Goal: Task Accomplishment & Management: Use online tool/utility

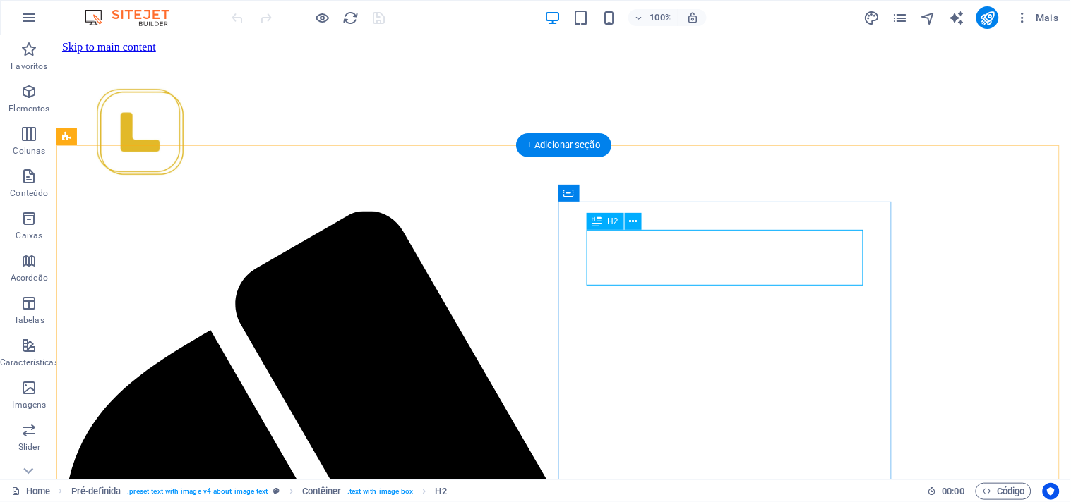
scroll to position [568, 0]
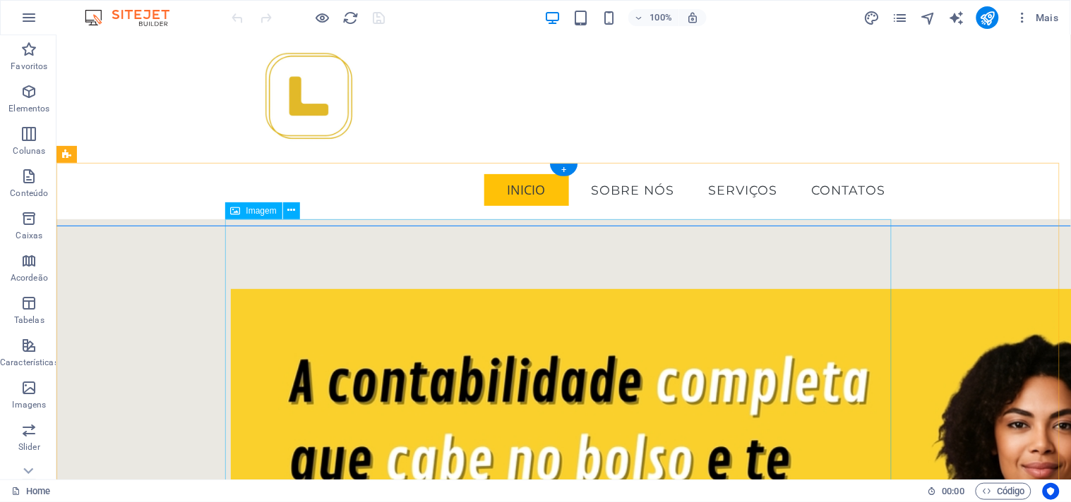
scroll to position [0, 0]
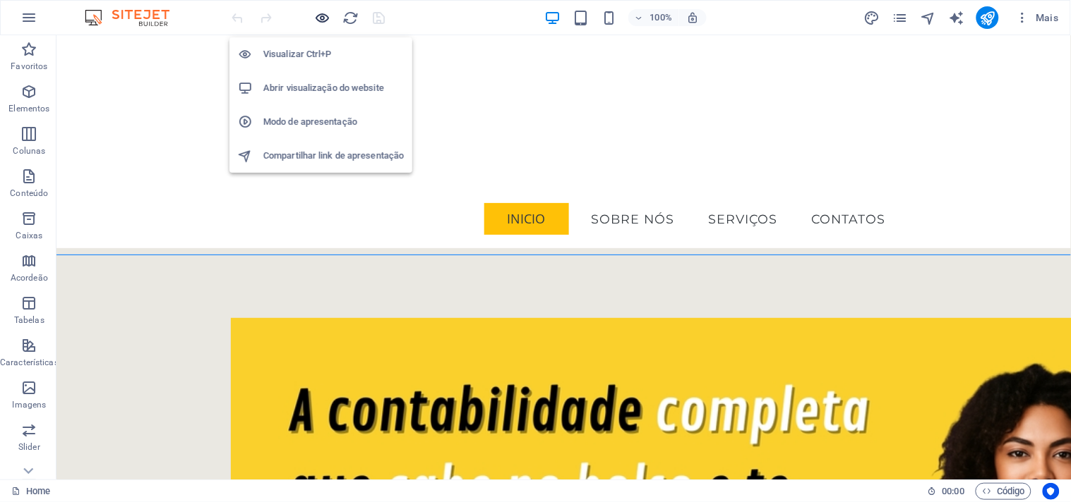
click at [325, 19] on icon "button" at bounding box center [323, 18] width 16 height 16
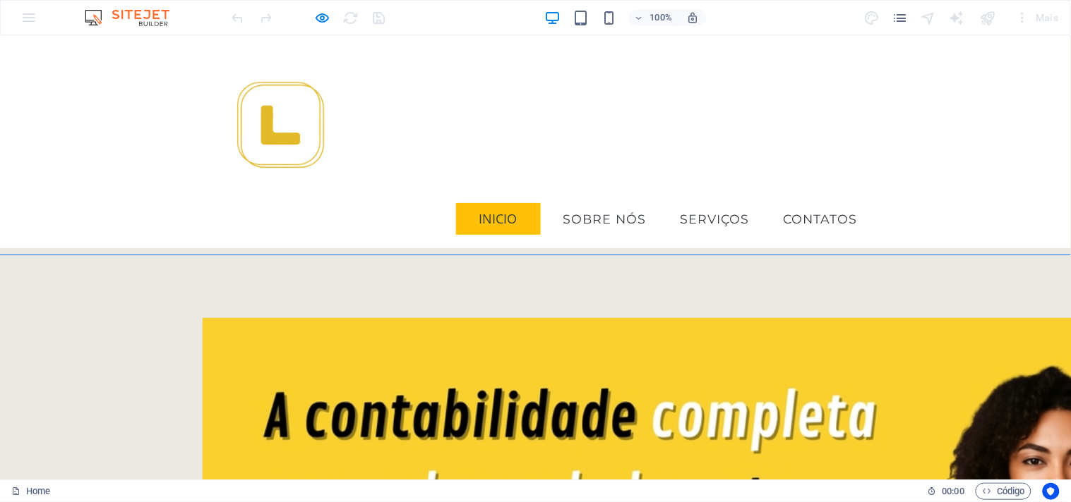
click at [552, 201] on link "sobre nós" at bounding box center [605, 218] width 106 height 35
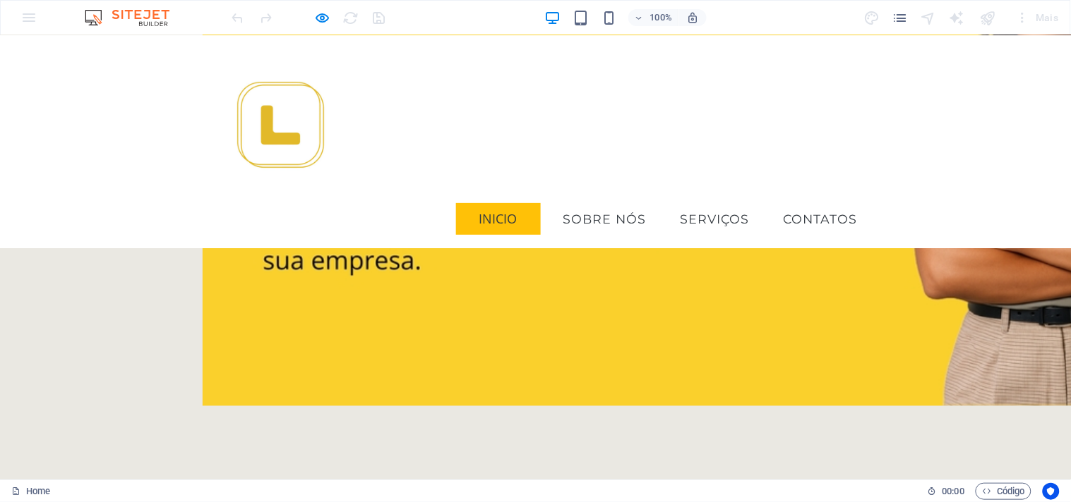
scroll to position [235, 0]
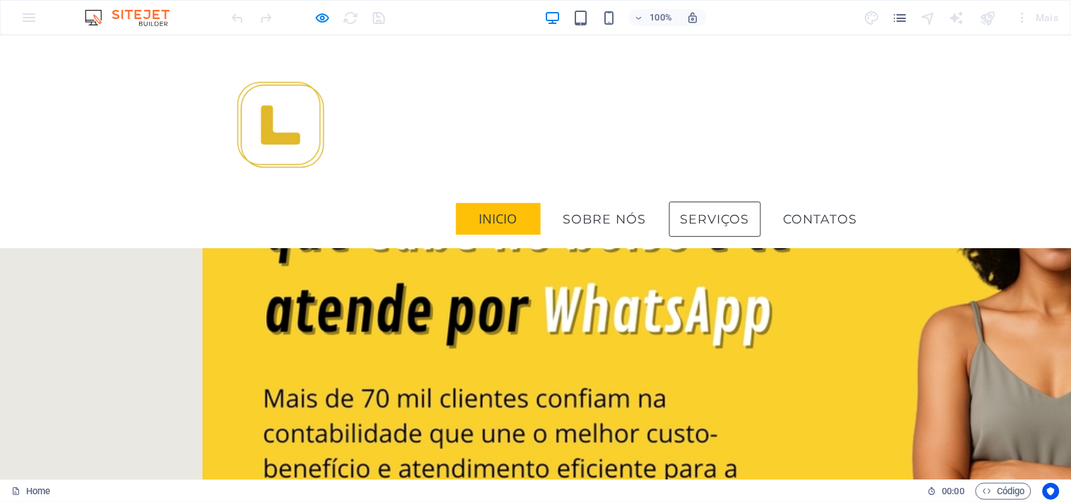
click at [669, 201] on link "serviços" at bounding box center [715, 218] width 92 height 35
click at [772, 201] on link "contatos" at bounding box center [820, 218] width 97 height 35
click at [785, 169] on div "Menu Inicio sobre nós serviços contatos" at bounding box center [535, 141] width 1071 height 213
click at [669, 201] on link "serviços" at bounding box center [715, 218] width 92 height 35
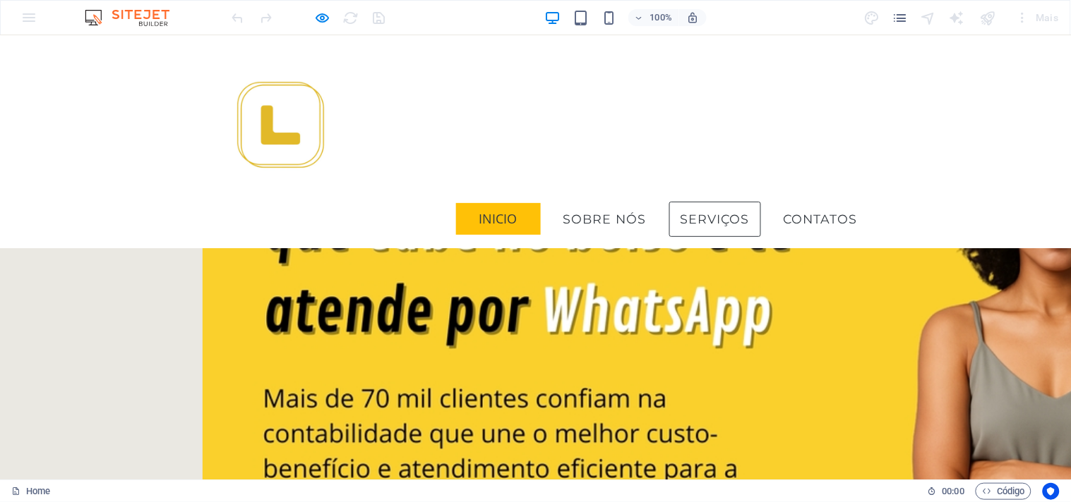
click at [669, 201] on link "serviços" at bounding box center [715, 218] width 92 height 35
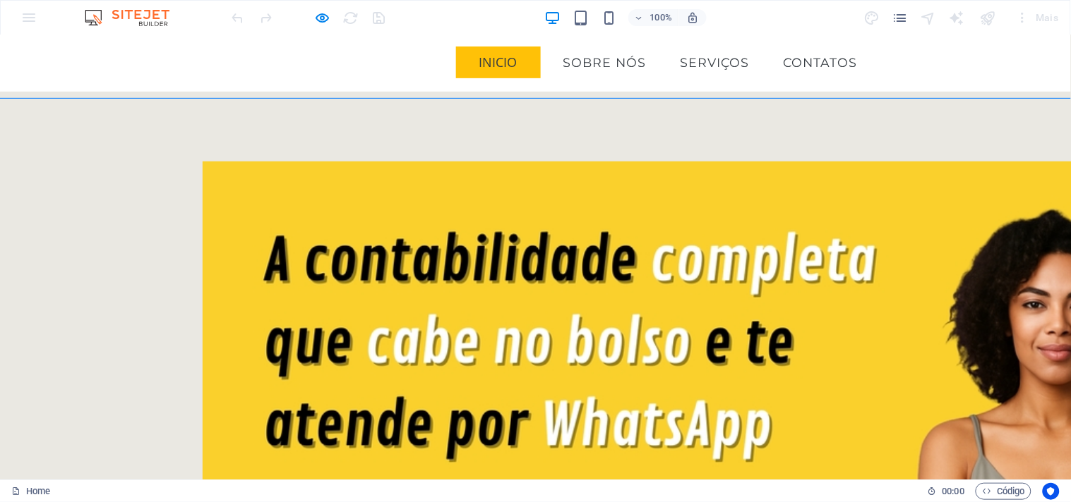
scroll to position [0, 0]
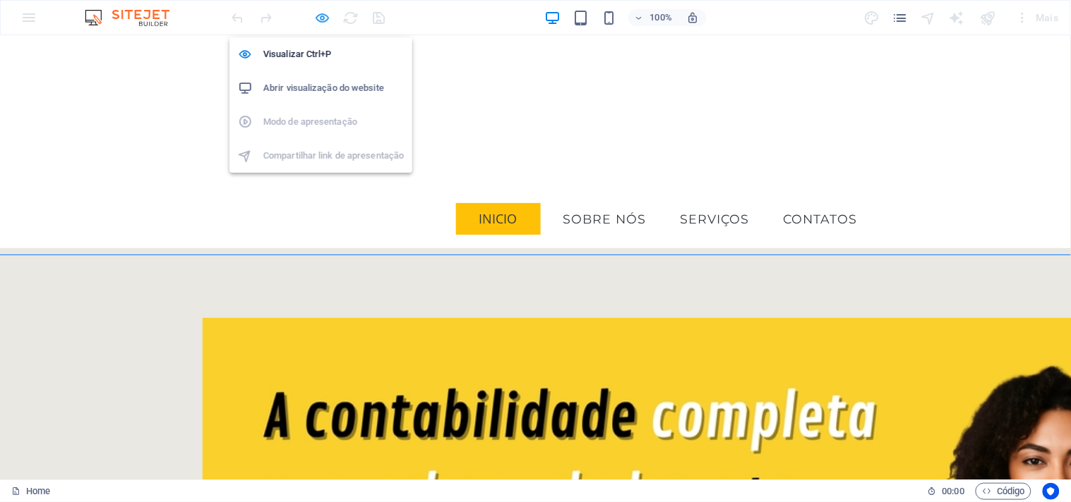
click at [316, 14] on icon "button" at bounding box center [323, 18] width 16 height 16
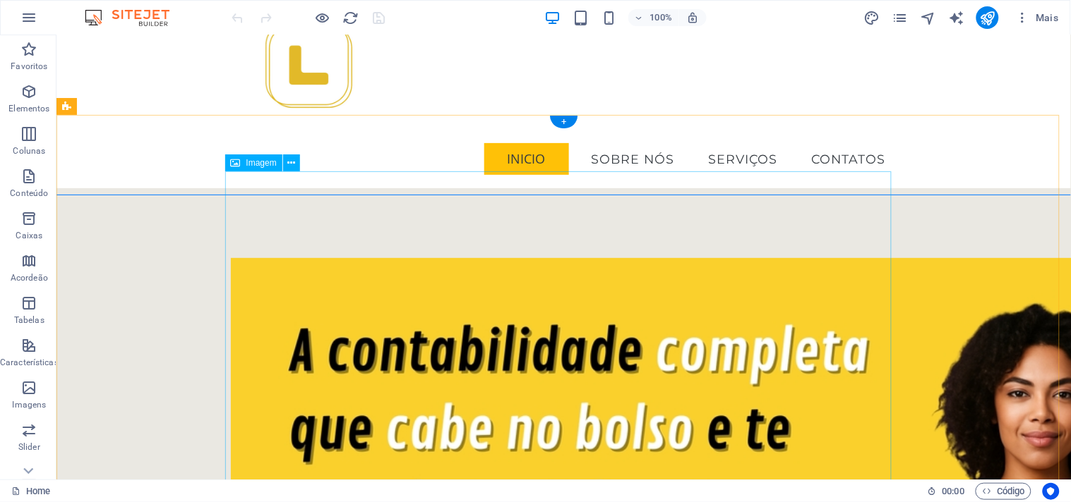
scroll to position [157, 0]
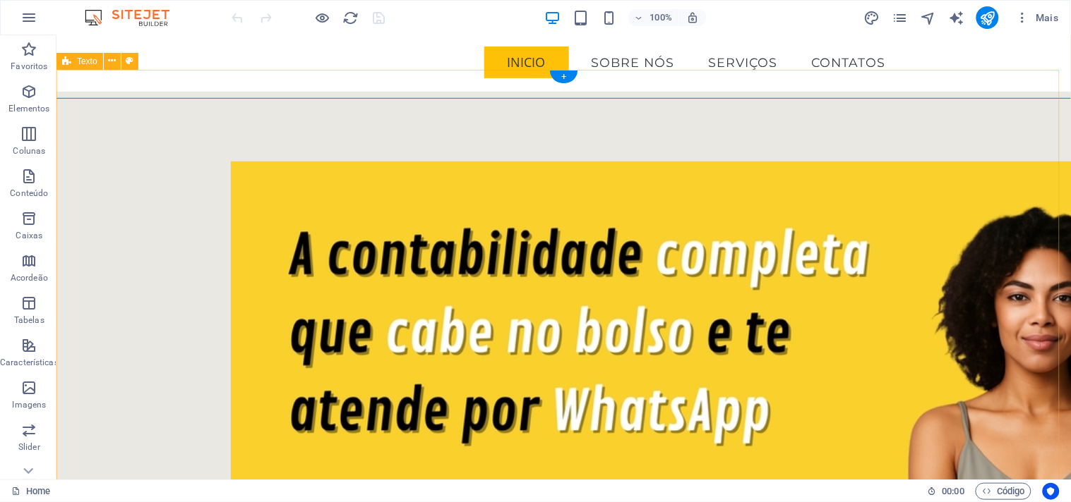
click at [114, 251] on div at bounding box center [563, 445] width 1014 height 683
click at [133, 61] on button at bounding box center [129, 61] width 17 height 17
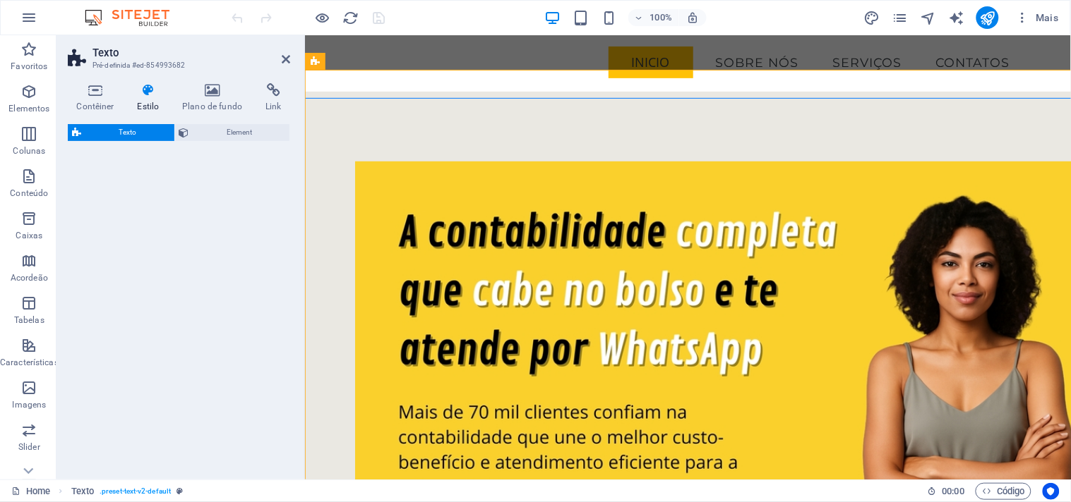
select select "rem"
select select "preset-text-v2-default"
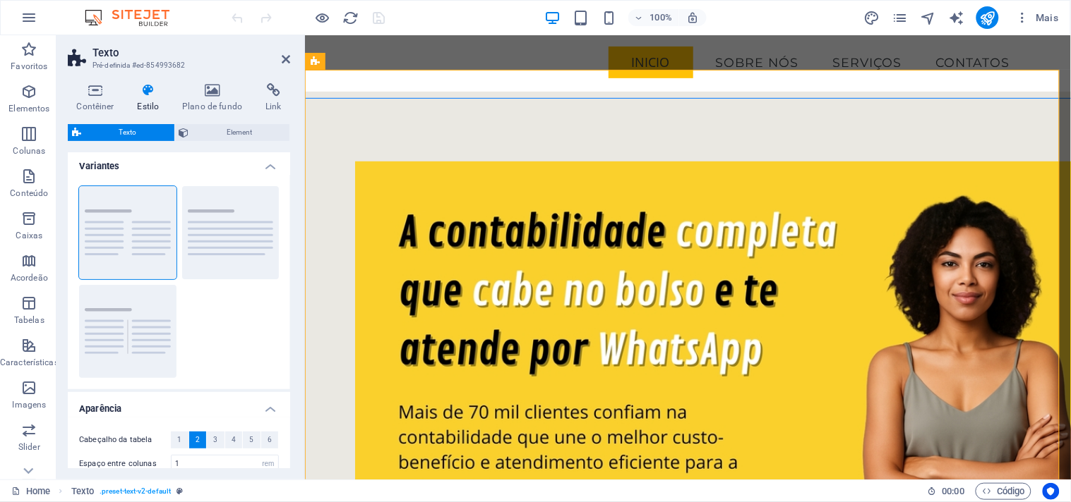
scroll to position [0, 0]
click at [330, 166] on div at bounding box center [687, 375] width 766 height 543
click at [243, 140] on span "Element" at bounding box center [239, 132] width 92 height 17
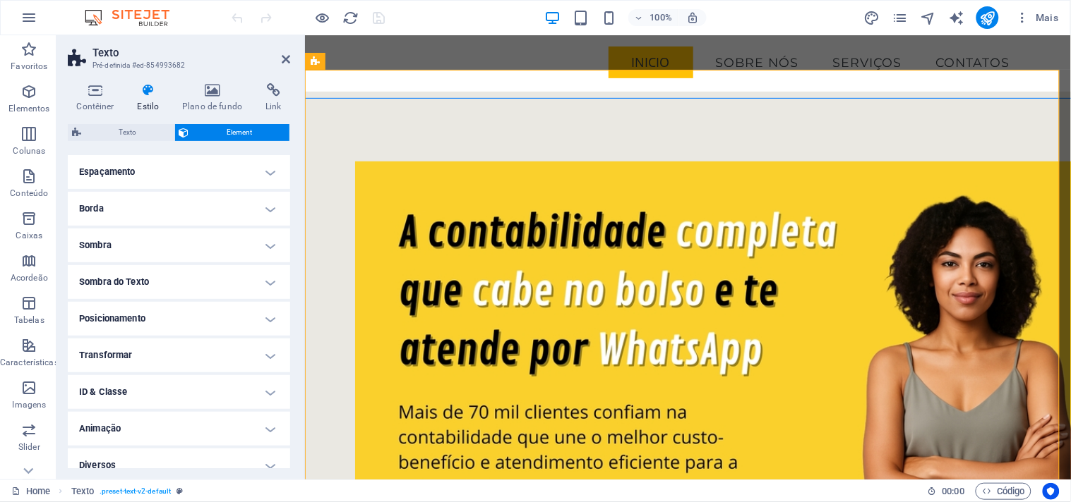
scroll to position [128, 0]
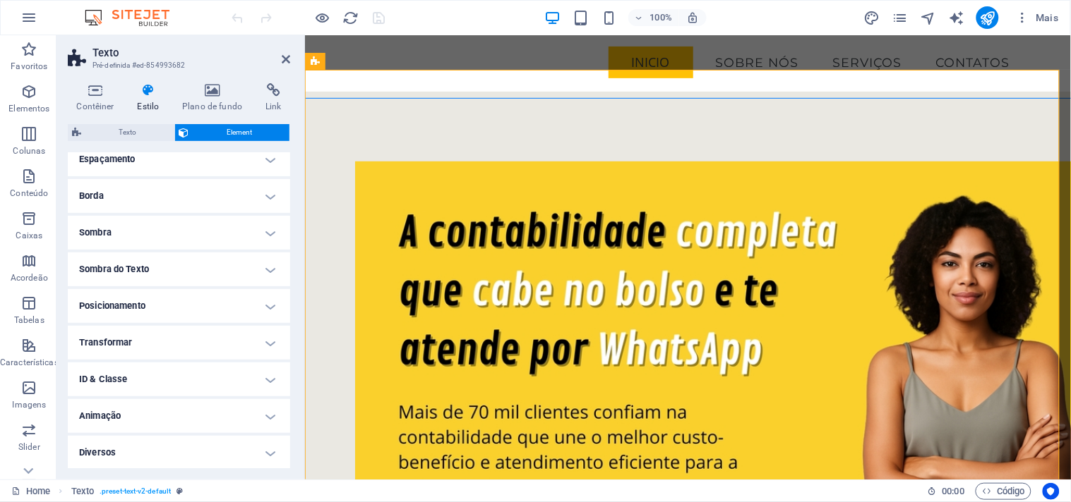
click at [208, 409] on h4 "Animação" at bounding box center [179, 416] width 222 height 34
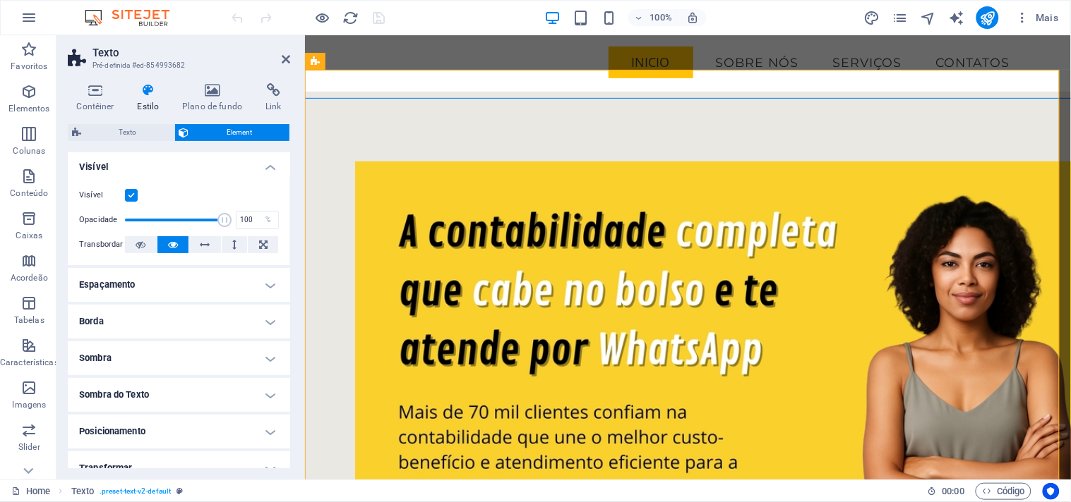
scroll to position [0, 0]
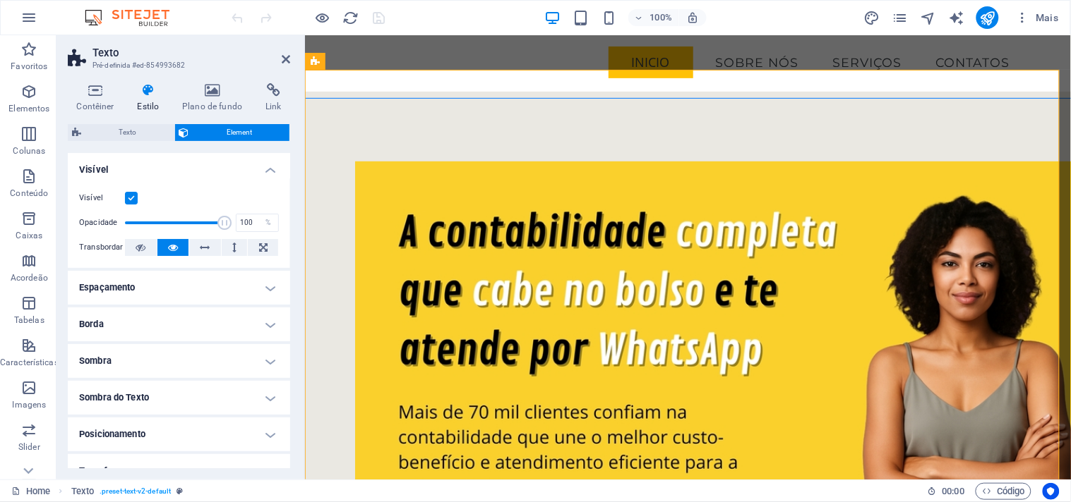
click at [156, 100] on h4 "Estilo" at bounding box center [150, 98] width 45 height 30
click at [135, 131] on span "Texto" at bounding box center [127, 132] width 85 height 17
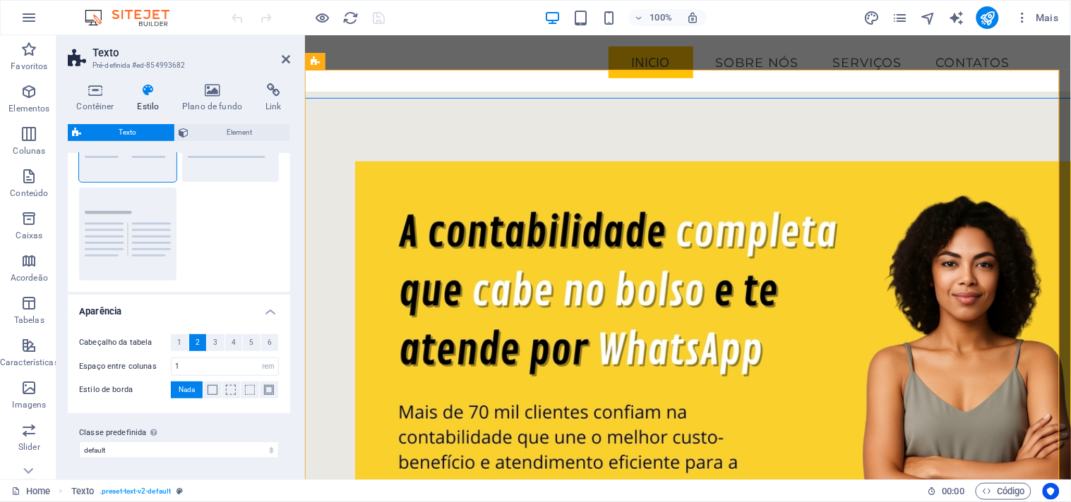
scroll to position [102, 0]
click at [212, 392] on span at bounding box center [212, 390] width 10 height 10
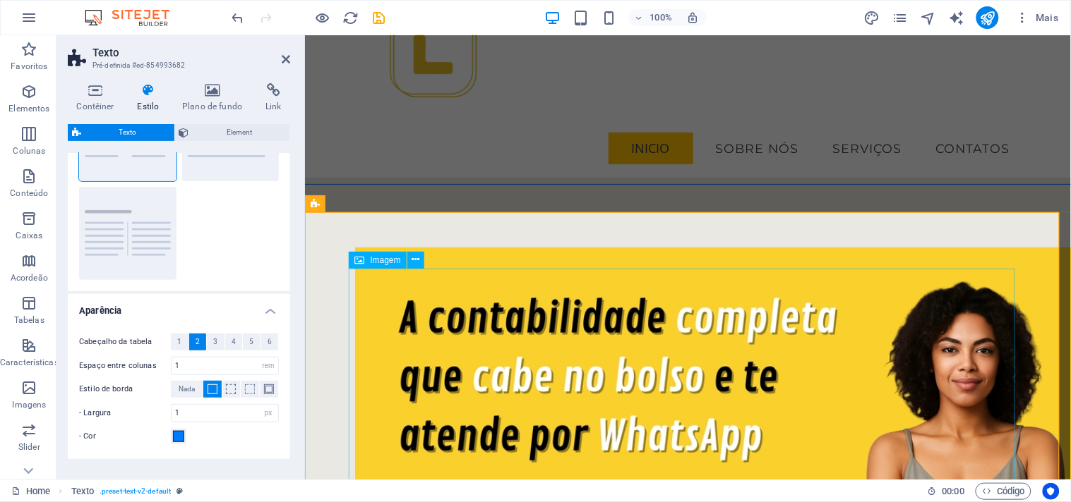
scroll to position [0, 0]
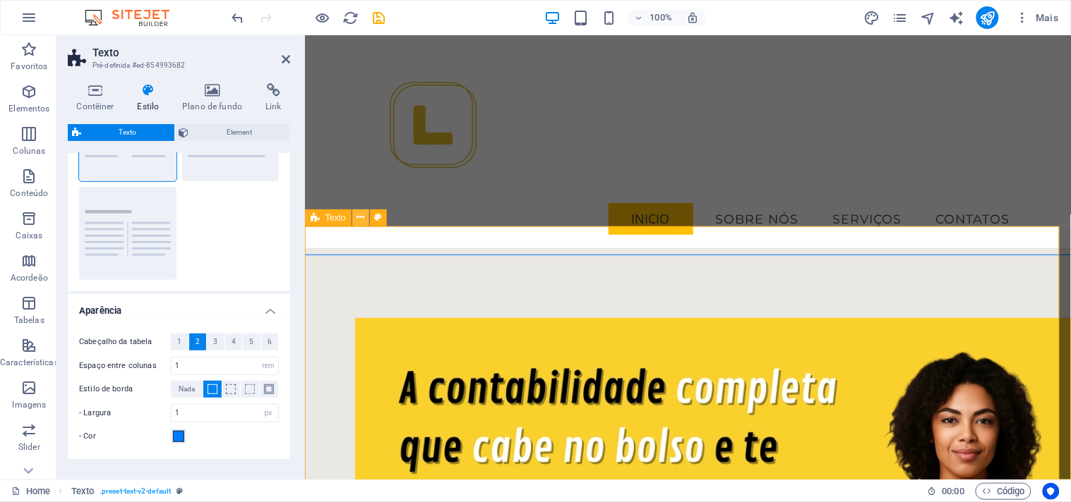
click at [365, 214] on button at bounding box center [360, 218] width 17 height 17
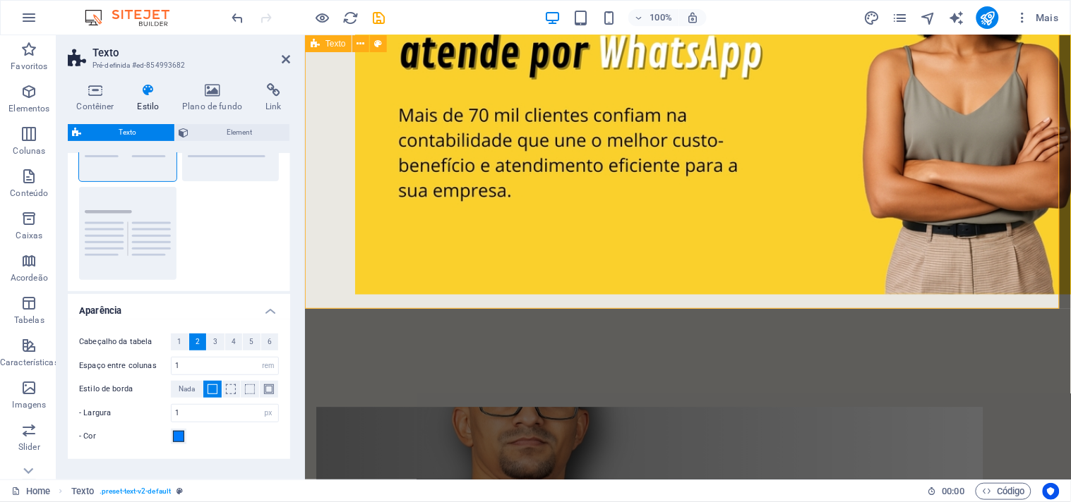
scroll to position [470, 0]
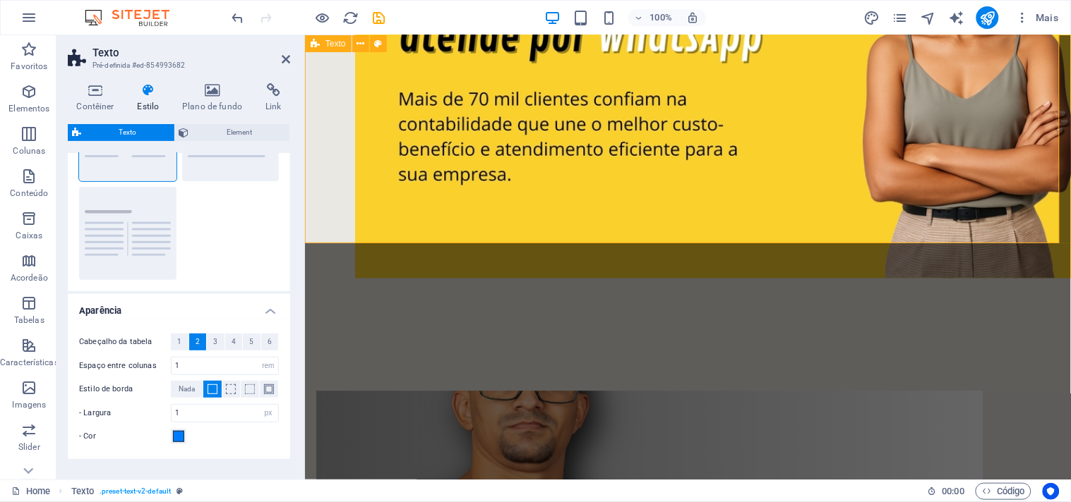
click at [531, 216] on div at bounding box center [687, 62] width 766 height 543
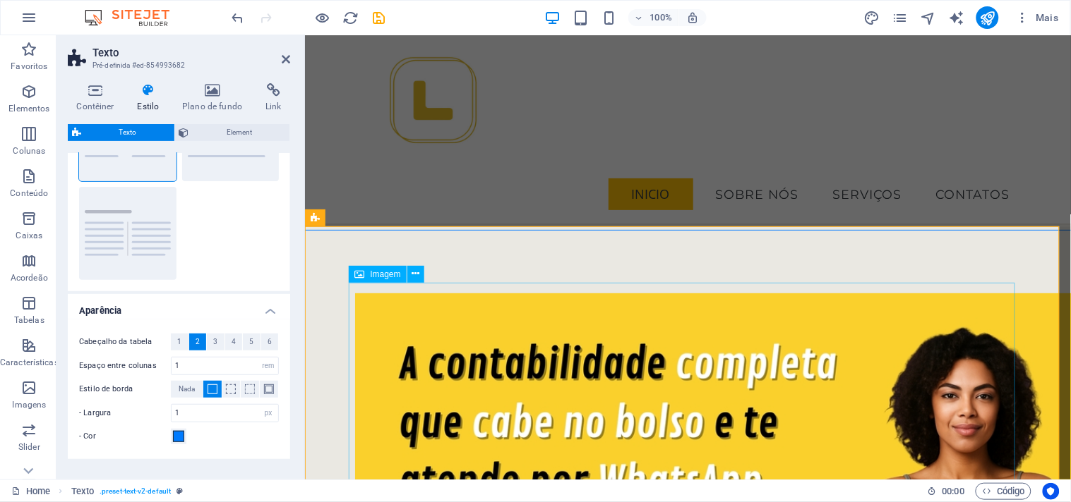
scroll to position [0, 0]
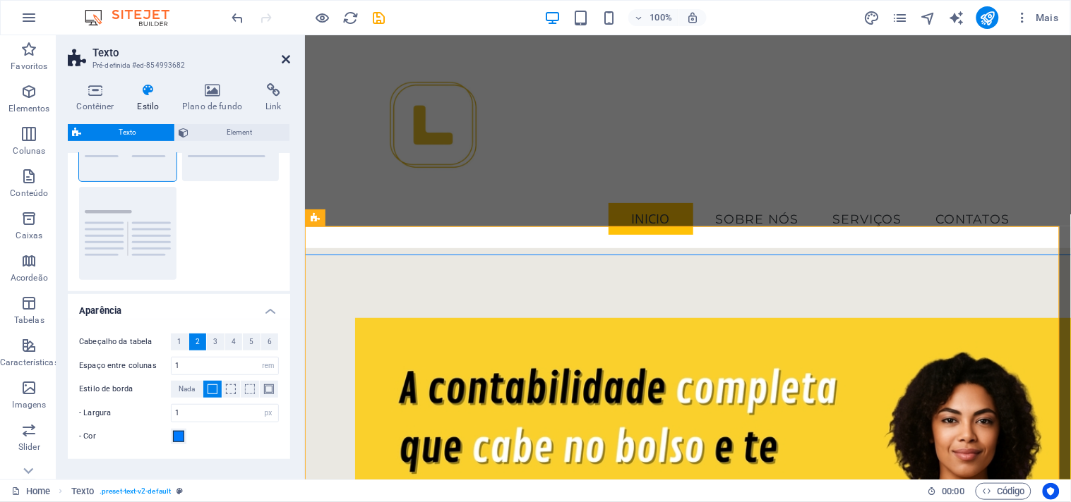
click at [288, 56] on icon at bounding box center [286, 59] width 8 height 11
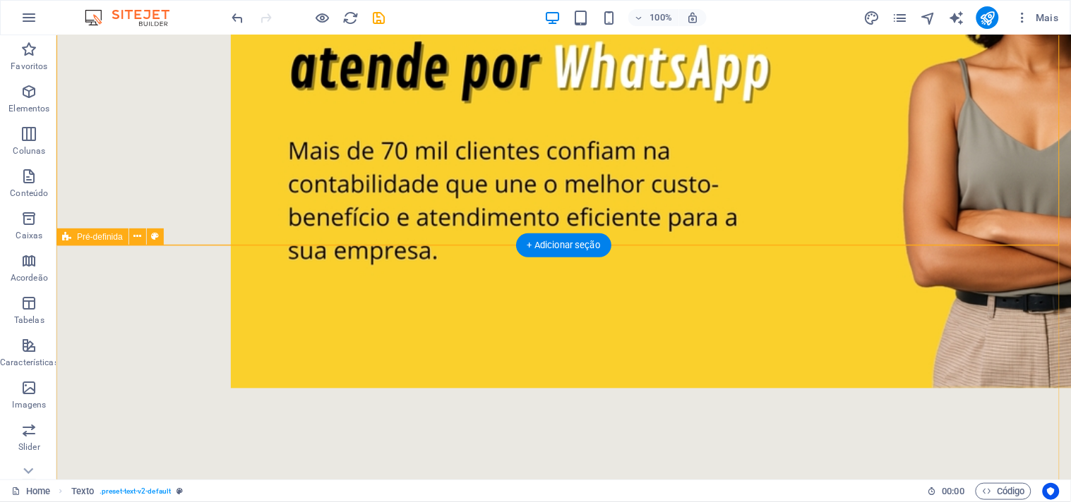
scroll to position [548, 0]
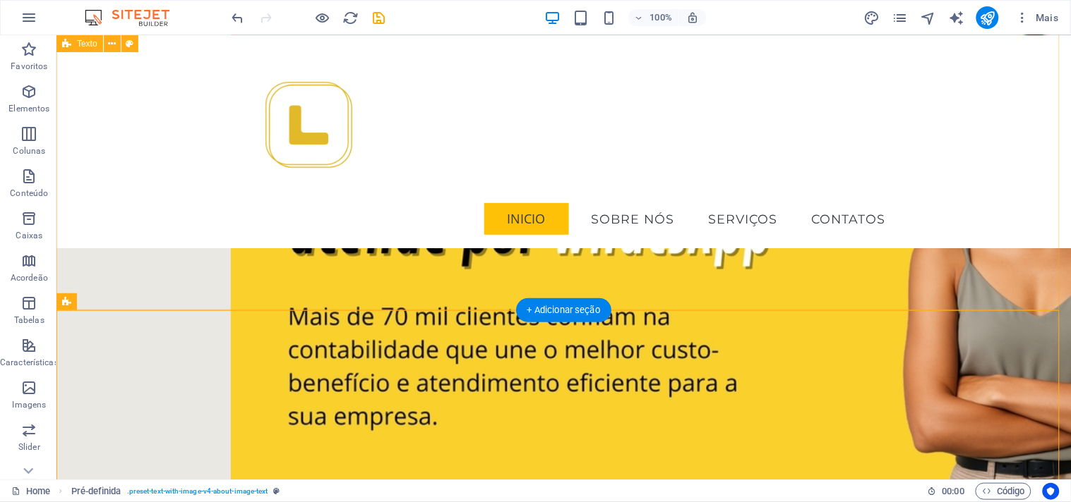
scroll to position [157, 0]
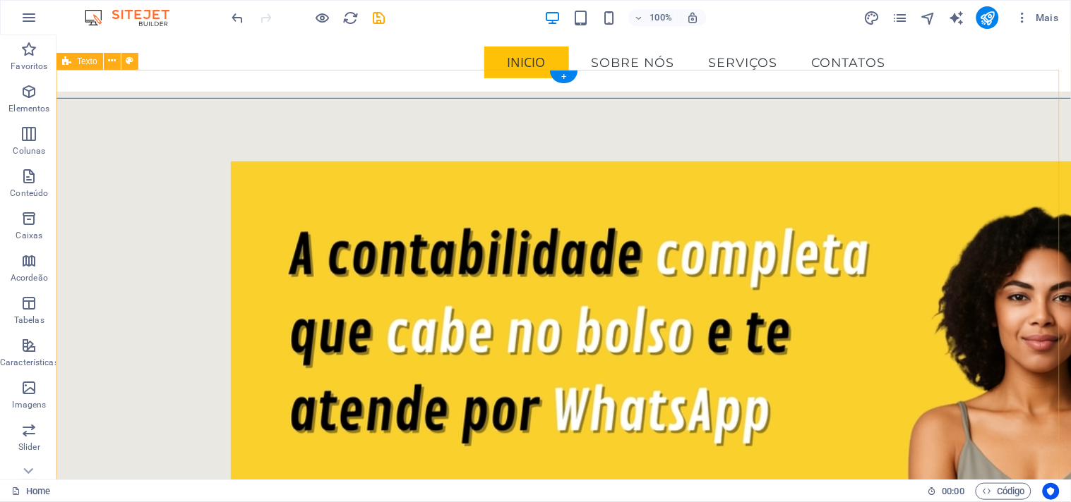
click at [990, 188] on div at bounding box center [563, 445] width 1014 height 683
select select "rem"
select select "px"
select select "preset-text-v2-default"
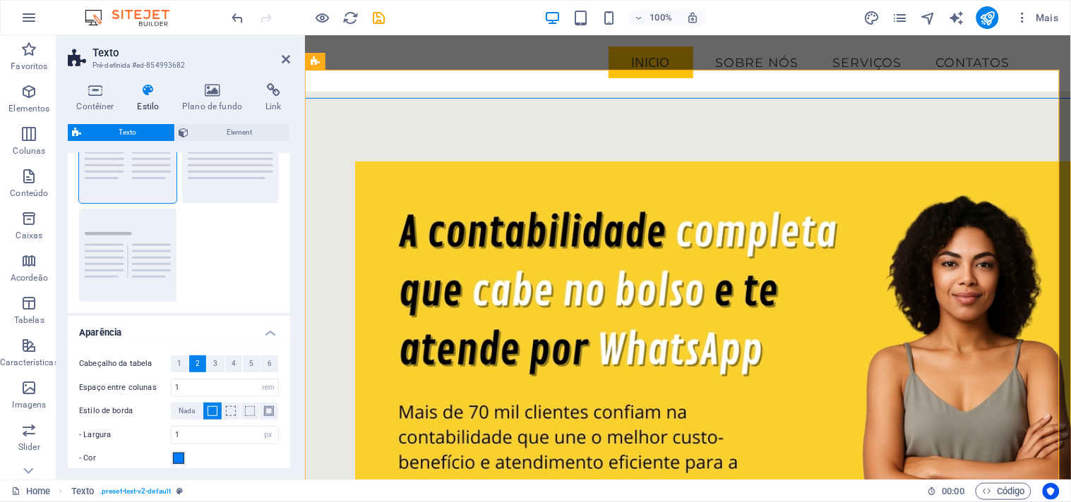
scroll to position [148, 0]
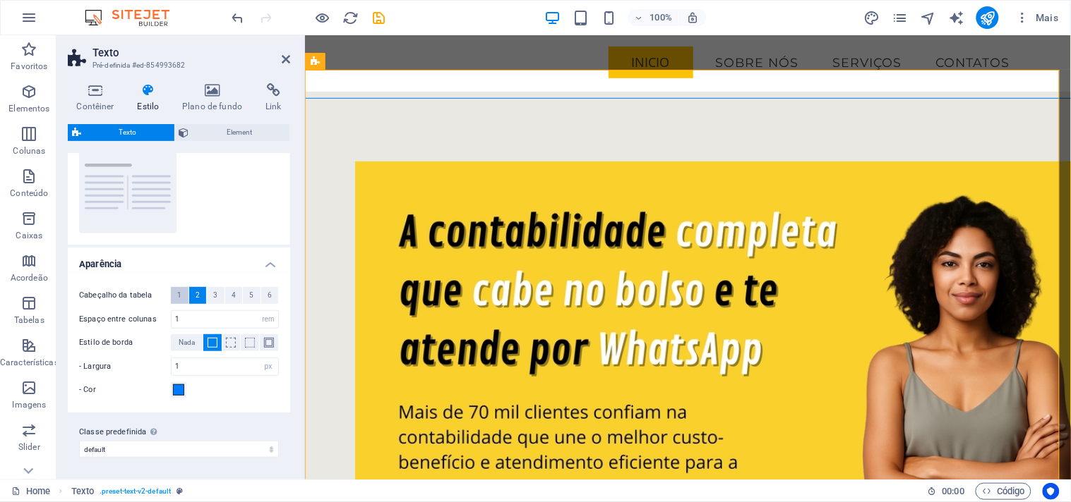
click at [179, 292] on span "1" at bounding box center [179, 295] width 4 height 17
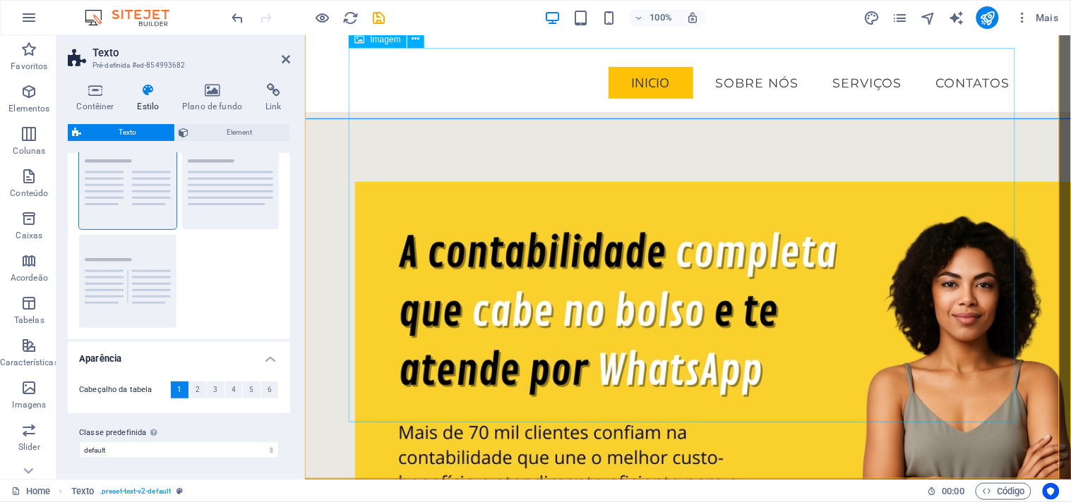
scroll to position [235, 0]
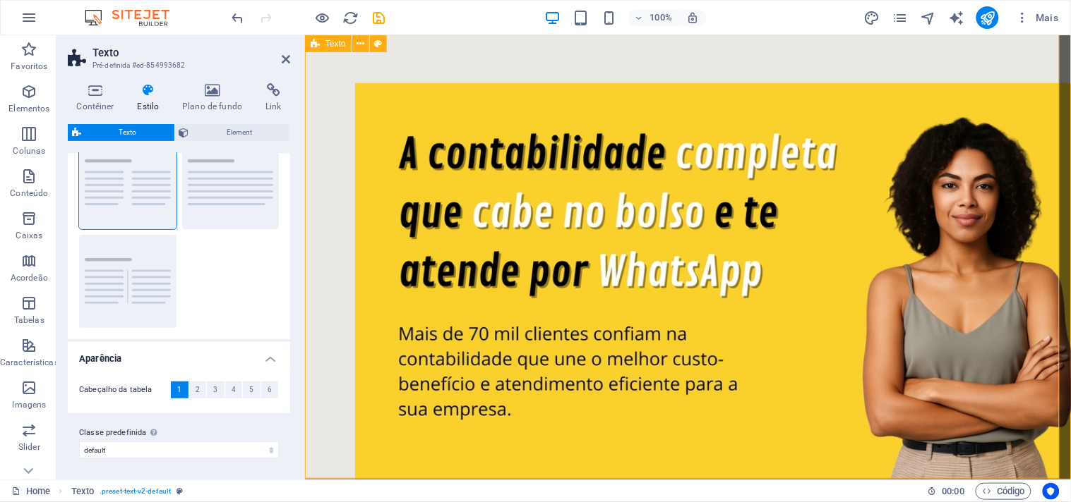
click at [391, 452] on div at bounding box center [687, 297] width 766 height 543
click at [209, 99] on h4 "Plano de fundo" at bounding box center [215, 98] width 83 height 30
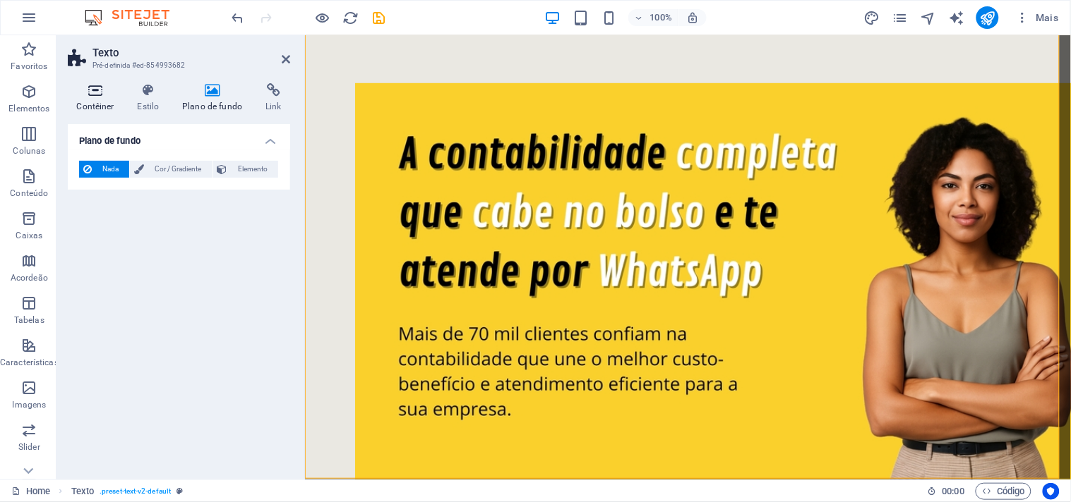
click at [78, 102] on h4 "Contêiner" at bounding box center [98, 98] width 61 height 30
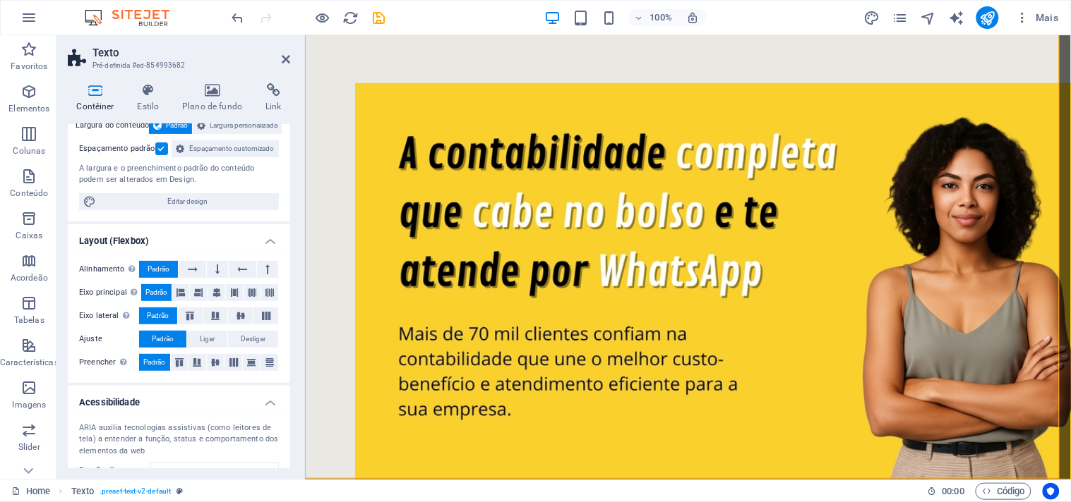
scroll to position [0, 0]
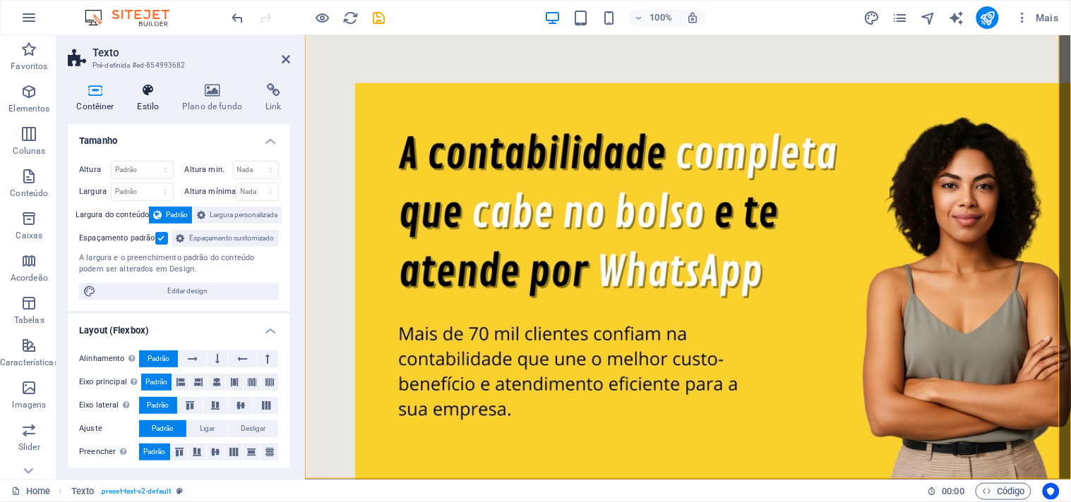
click at [135, 96] on icon at bounding box center [148, 90] width 40 height 14
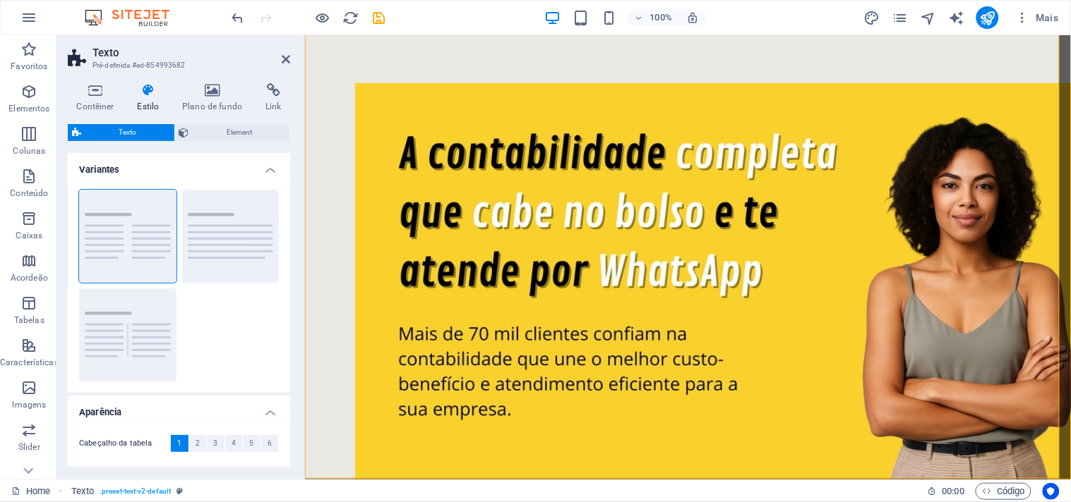
click at [219, 122] on div "Contêiner Estilo Plano de fundo Link Tamanho Altura Padrão px rem % vh vw Altur…" at bounding box center [179, 275] width 222 height 385
click at [227, 132] on span "Element" at bounding box center [239, 132] width 92 height 17
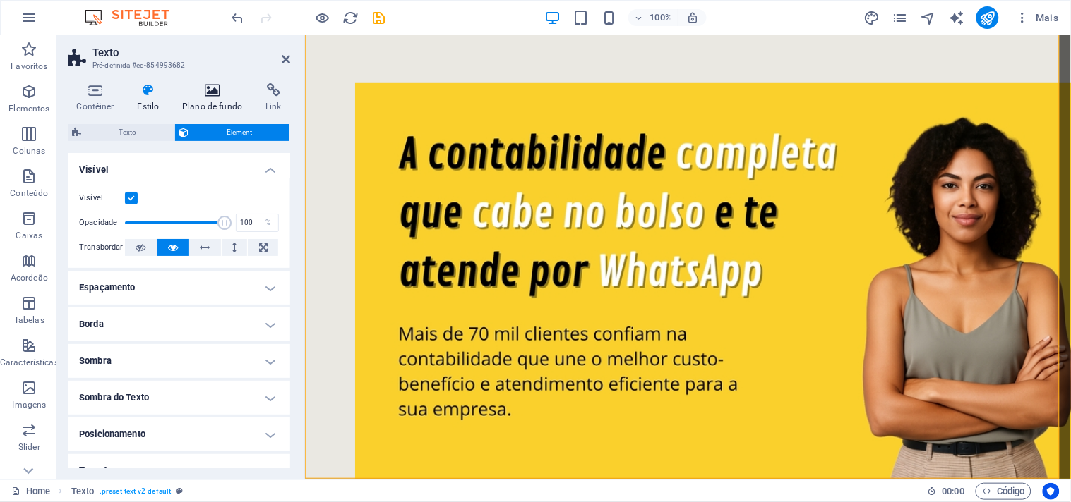
click at [205, 99] on h4 "Plano de fundo" at bounding box center [215, 98] width 83 height 30
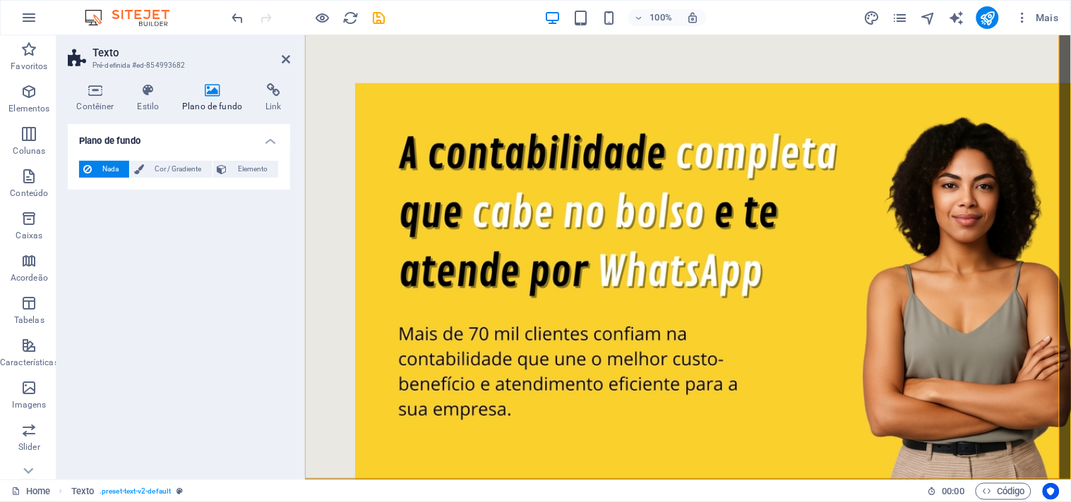
click at [107, 170] on span "Nada" at bounding box center [110, 169] width 29 height 17
click at [157, 168] on span "Cor / Gradiente" at bounding box center [177, 169] width 59 height 17
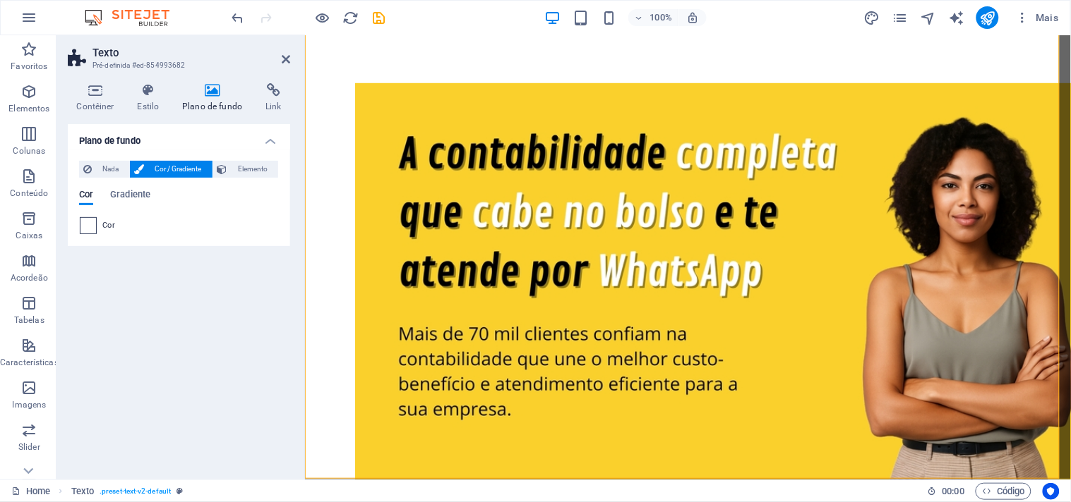
click at [87, 227] on span at bounding box center [88, 226] width 16 height 16
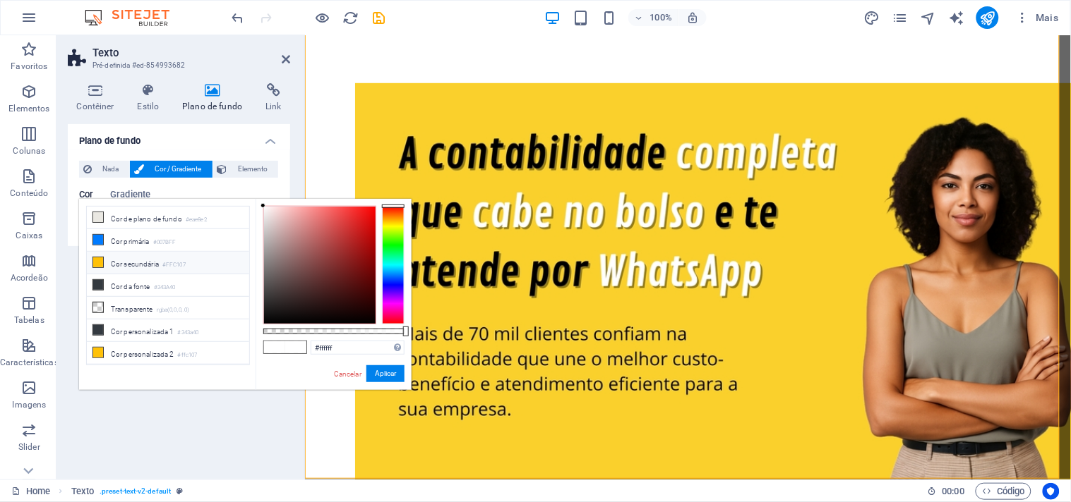
click at [116, 257] on li "Cor secundária #FFC107" at bounding box center [168, 263] width 162 height 23
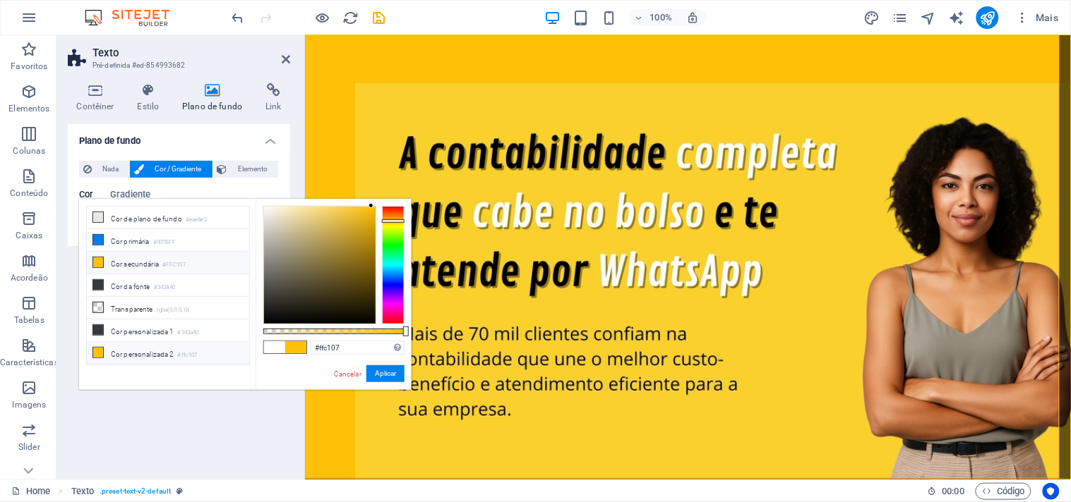
click at [116, 356] on li "Cor personalizada 2 #ffc107" at bounding box center [168, 353] width 162 height 23
click at [121, 359] on li "Cor personalizada 2 #ffc107" at bounding box center [168, 353] width 162 height 23
click at [142, 351] on li "Cor personalizada 2 #ffc107" at bounding box center [168, 353] width 162 height 23
click at [109, 355] on li "Cor personalizada 2 #ffc107" at bounding box center [168, 353] width 162 height 23
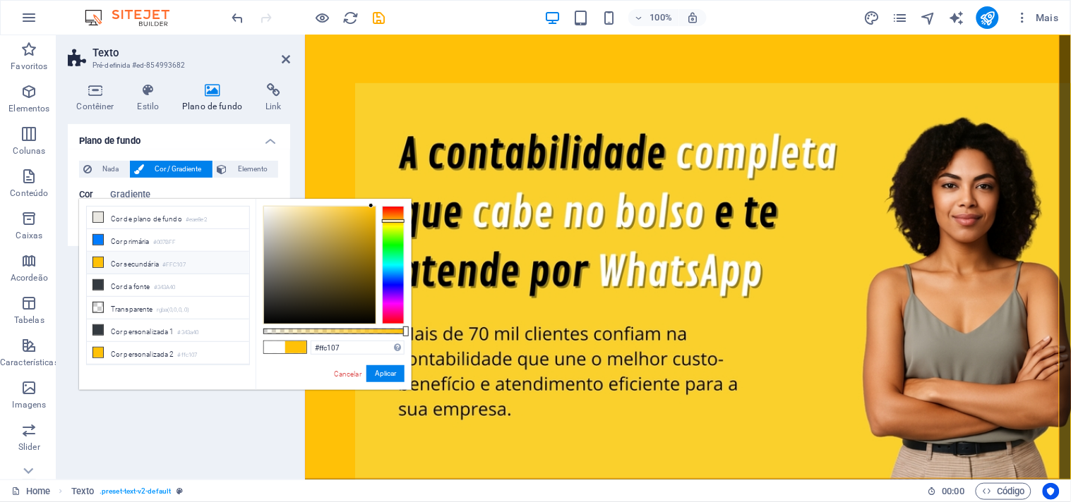
click at [273, 347] on span at bounding box center [274, 348] width 21 height 12
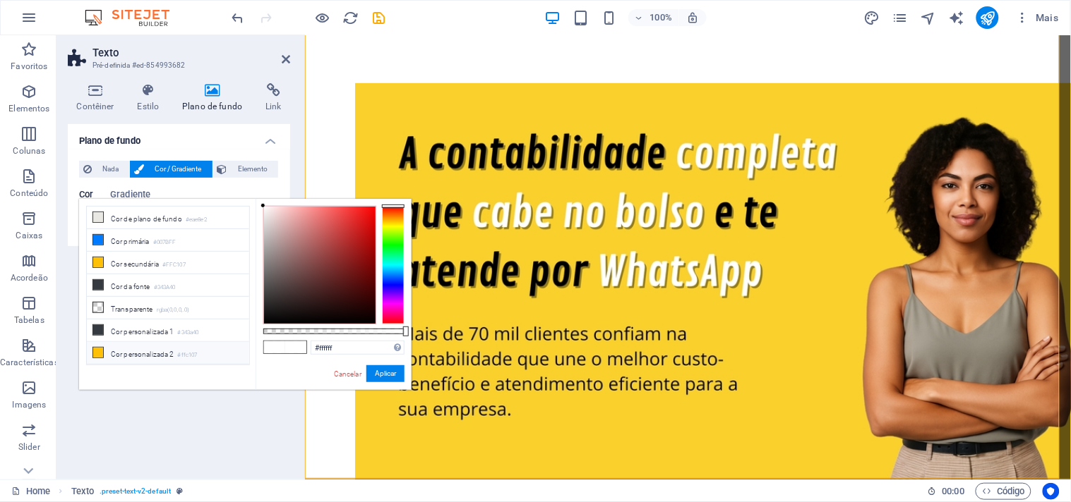
click at [185, 364] on li "Cor personalizada 2 #ffc107" at bounding box center [168, 353] width 162 height 23
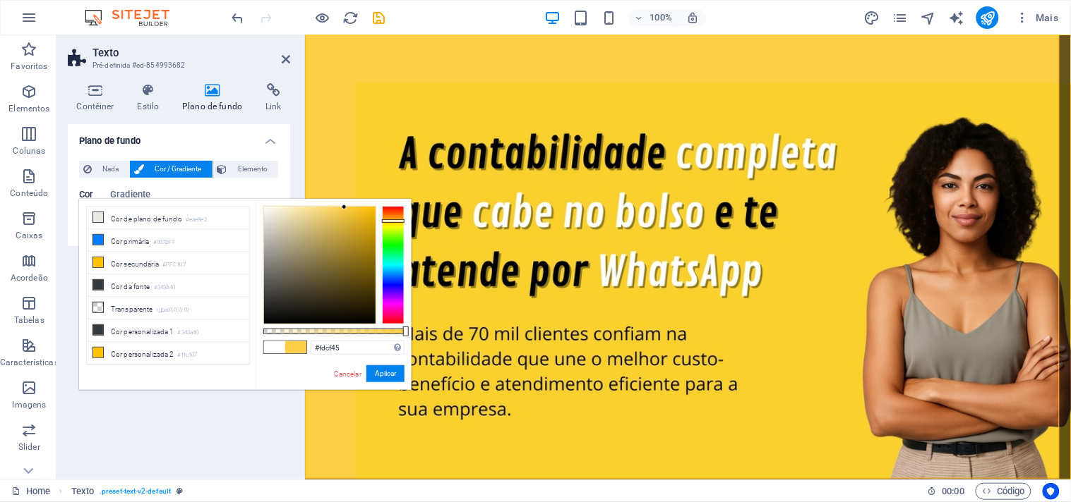
type input "#fdcf46"
drag, startPoint x: 368, startPoint y: 206, endPoint x: 344, endPoint y: 207, distance: 24.0
click at [344, 207] on div at bounding box center [319, 265] width 113 height 119
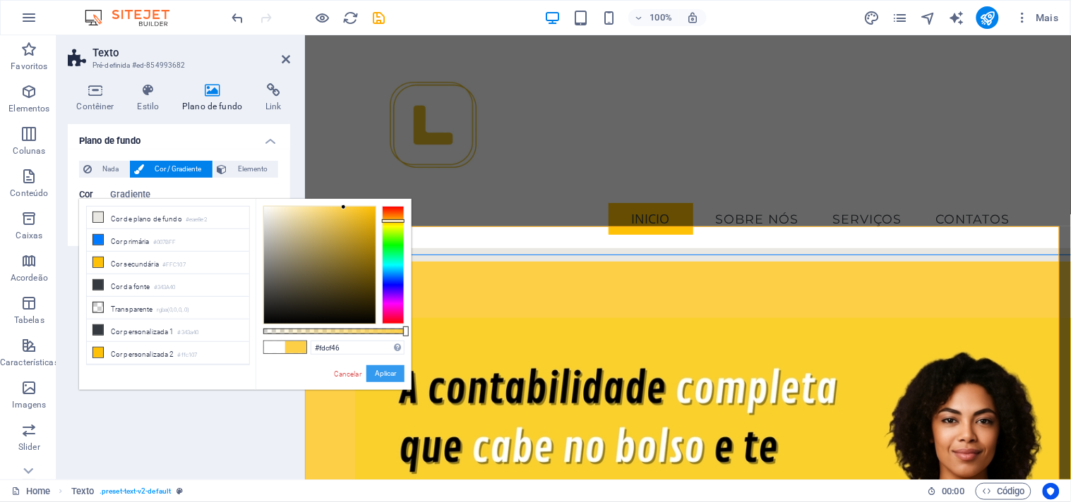
click at [381, 374] on button "Aplicar" at bounding box center [385, 374] width 38 height 17
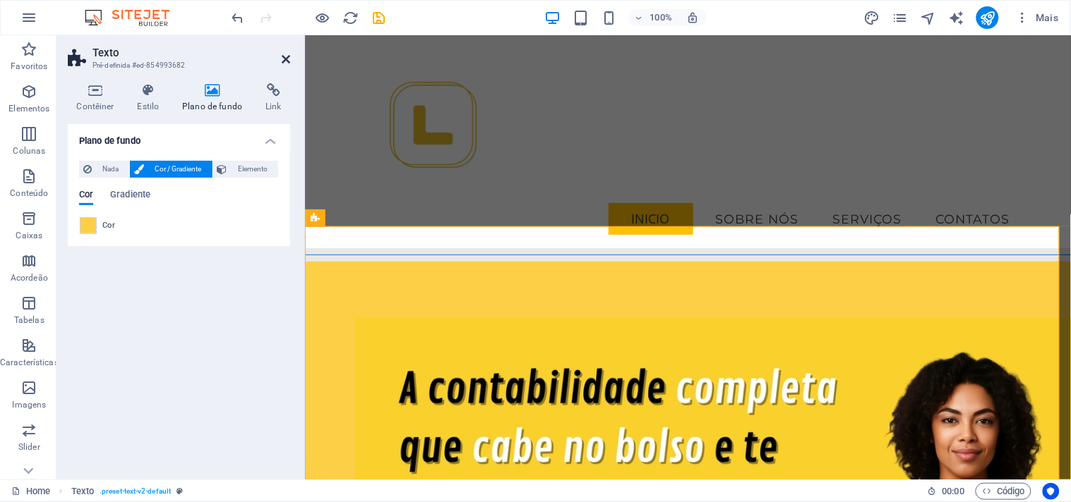
click at [282, 58] on icon at bounding box center [286, 59] width 8 height 11
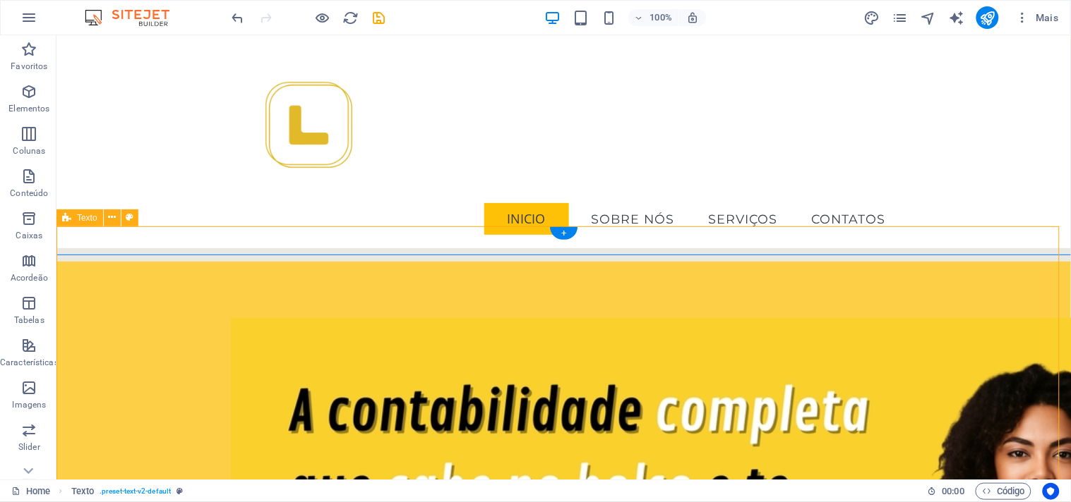
drag, startPoint x: 618, startPoint y: 268, endPoint x: 670, endPoint y: 236, distance: 60.5
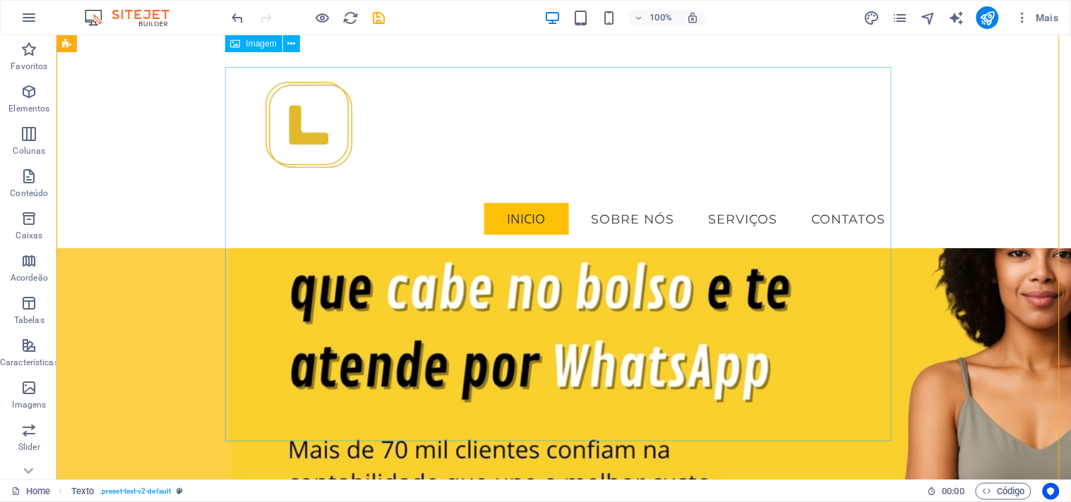
scroll to position [157, 0]
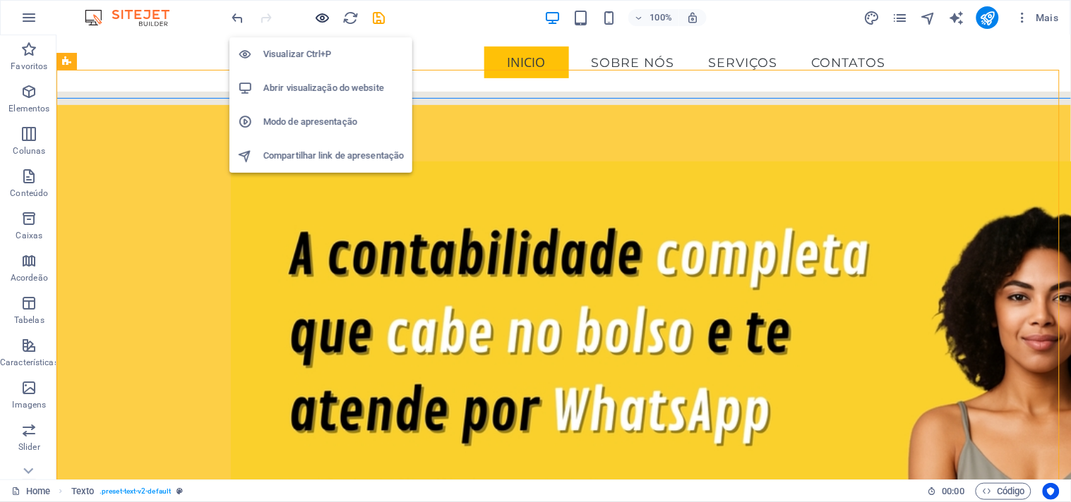
click at [323, 16] on icon "button" at bounding box center [323, 18] width 16 height 16
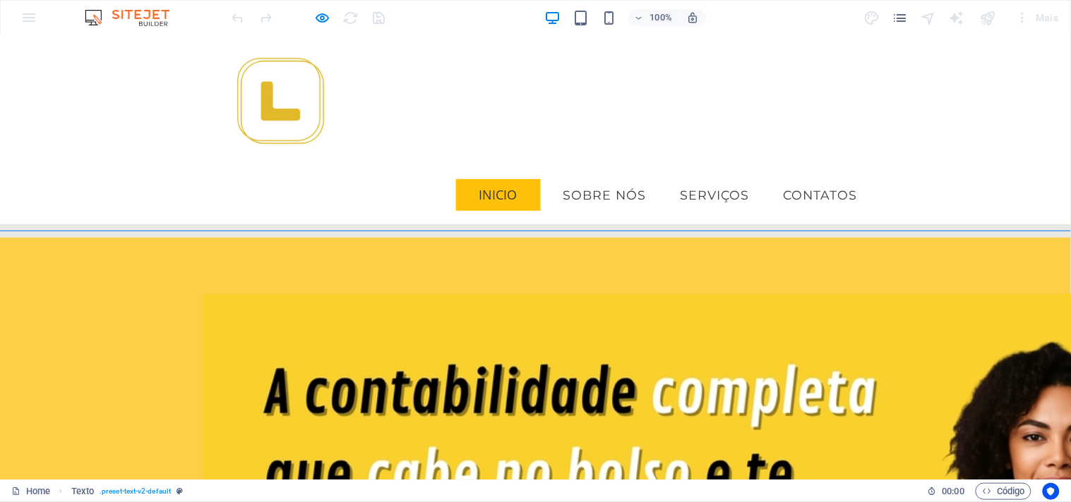
scroll to position [0, 0]
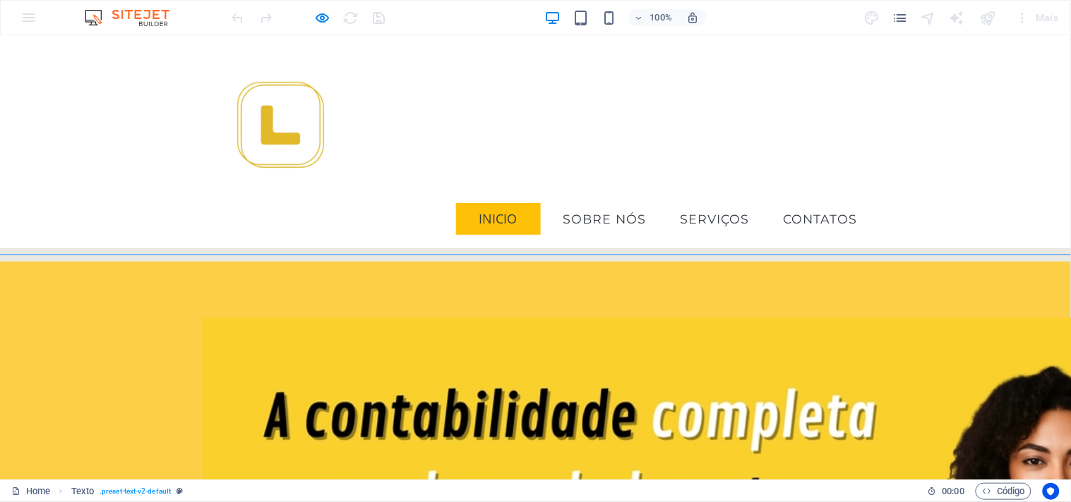
click at [589, 16] on div "100%" at bounding box center [624, 17] width 163 height 23
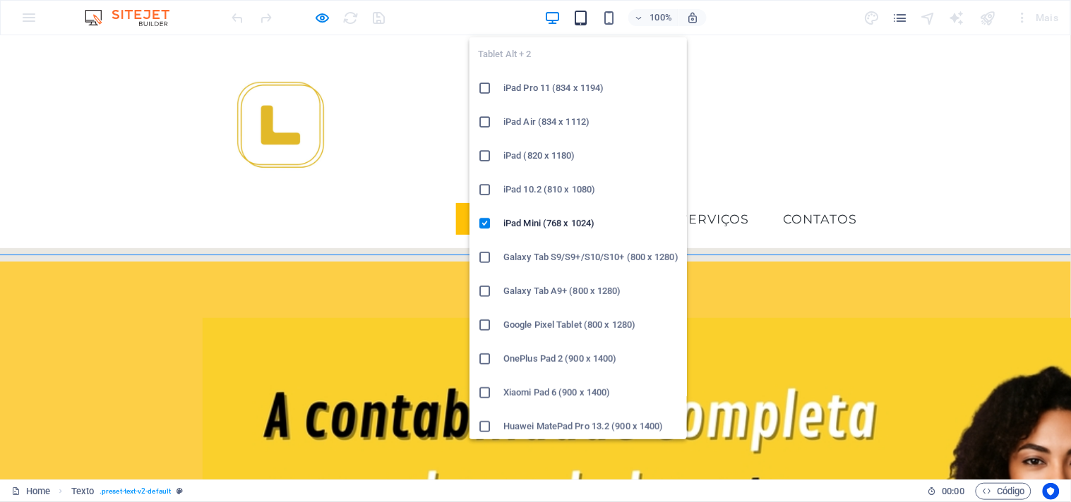
click at [574, 17] on icon "button" at bounding box center [580, 18] width 16 height 16
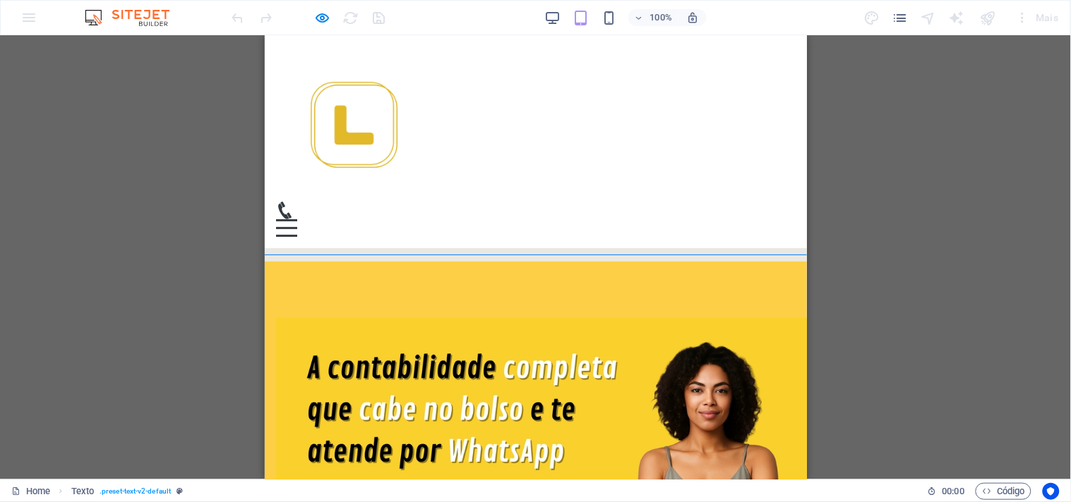
click at [766, 114] on div "Menu Inicio sobre nós serviços contatos" at bounding box center [535, 141] width 542 height 213
click at [296, 219] on div "Menu" at bounding box center [285, 228] width 21 height 18
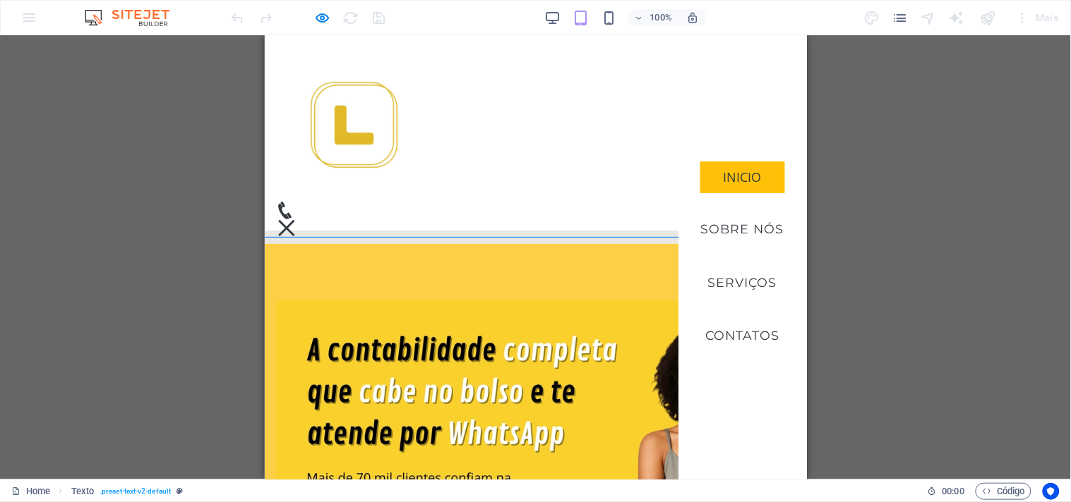
click at [699, 121] on nav "Inicio sobre nós serviços contatos" at bounding box center [741, 257] width 128 height 445
click at [296, 219] on div "Menu" at bounding box center [285, 228] width 21 height 18
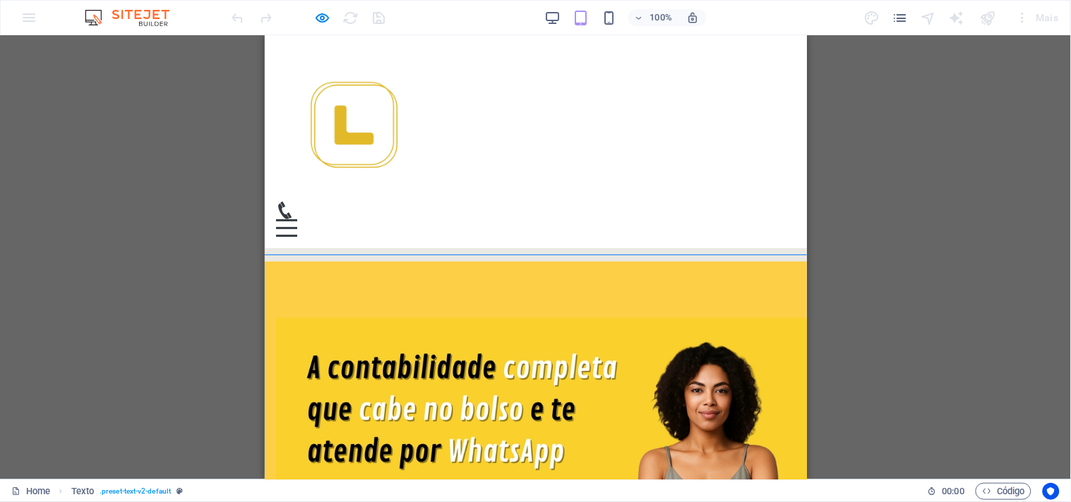
click at [293, 201] on icon at bounding box center [284, 210] width 18 height 18
click at [296, 219] on button "Menu" at bounding box center [285, 220] width 21 height 2
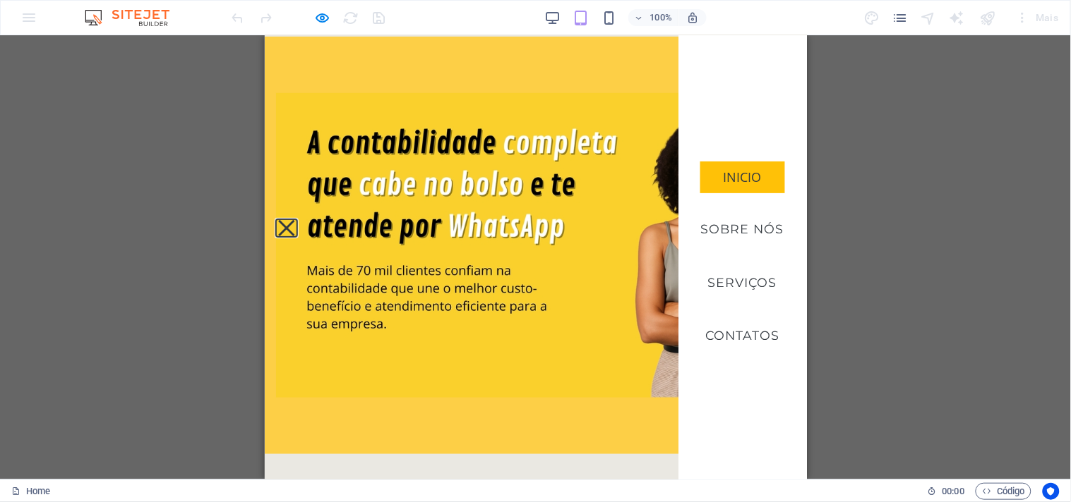
scroll to position [235, 0]
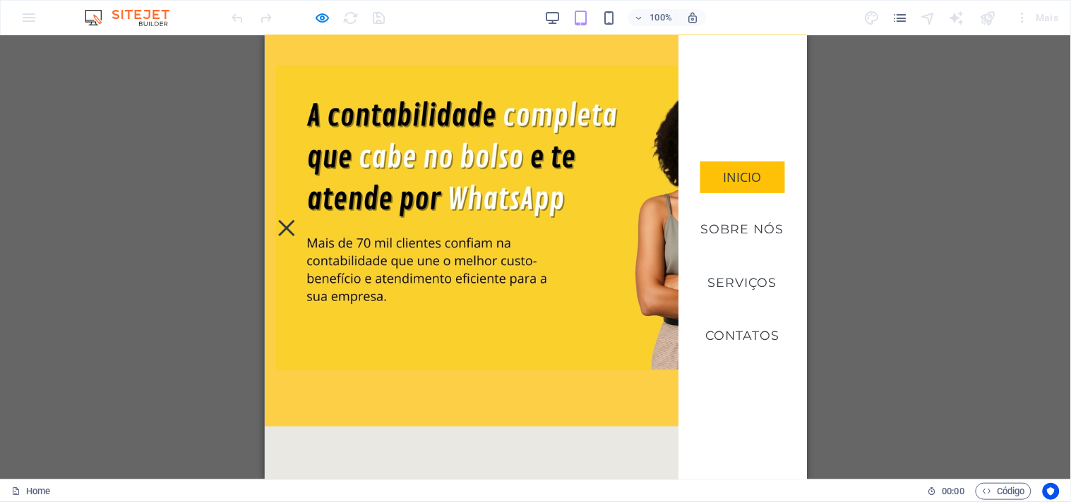
click at [497, 328] on img at bounding box center [546, 217] width 542 height 305
click at [294, 219] on button "Menu" at bounding box center [285, 227] width 16 height 16
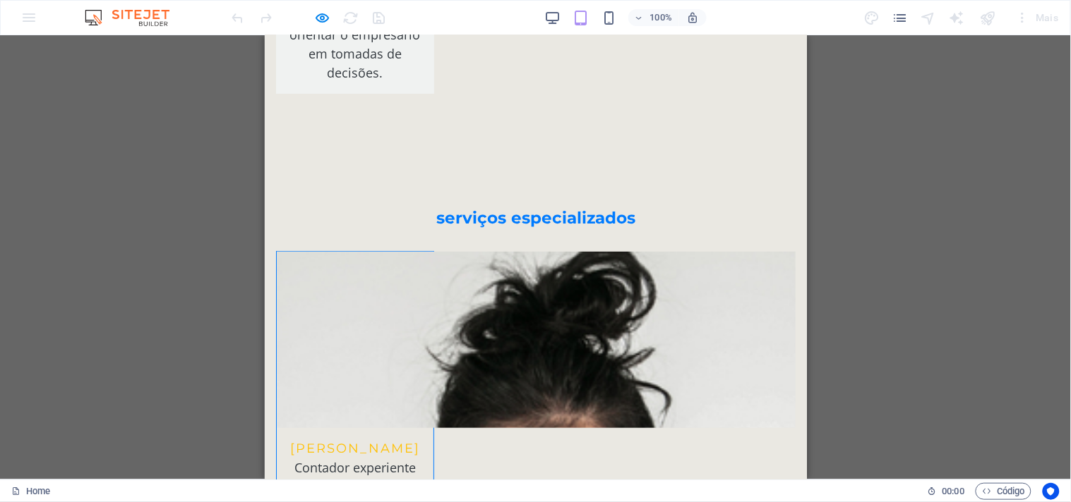
scroll to position [2846, 0]
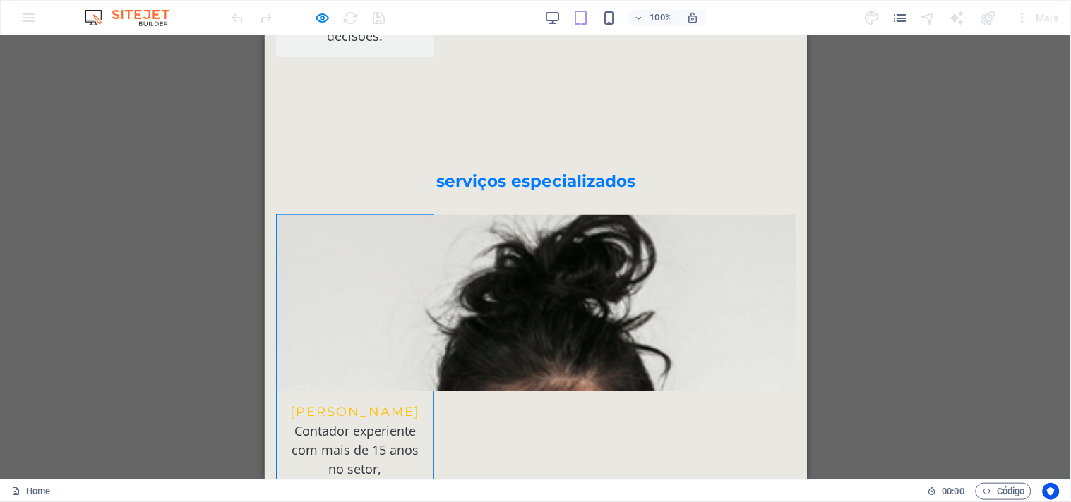
click at [321, 8] on div at bounding box center [308, 17] width 158 height 23
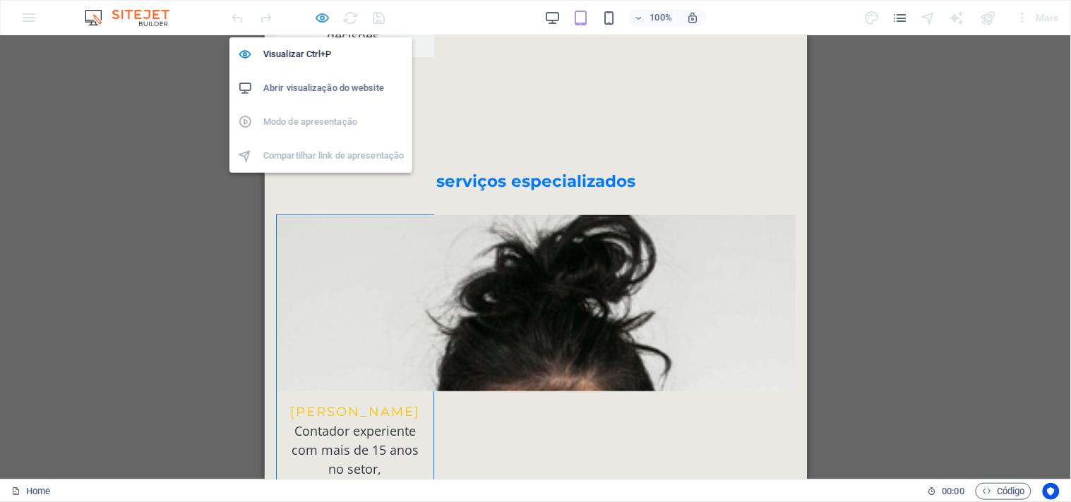
click at [321, 17] on icon "button" at bounding box center [323, 18] width 16 height 16
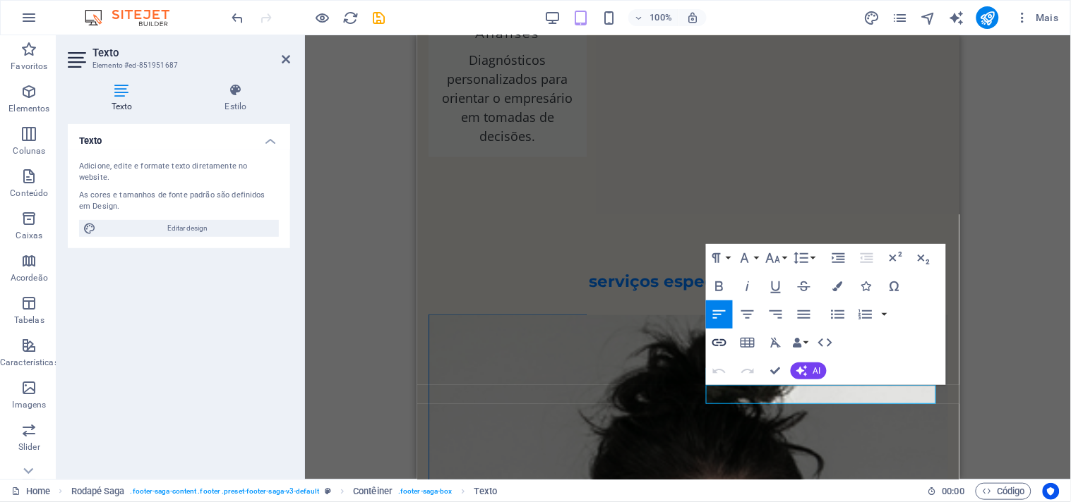
click at [711, 343] on icon "button" at bounding box center [719, 343] width 17 height 17
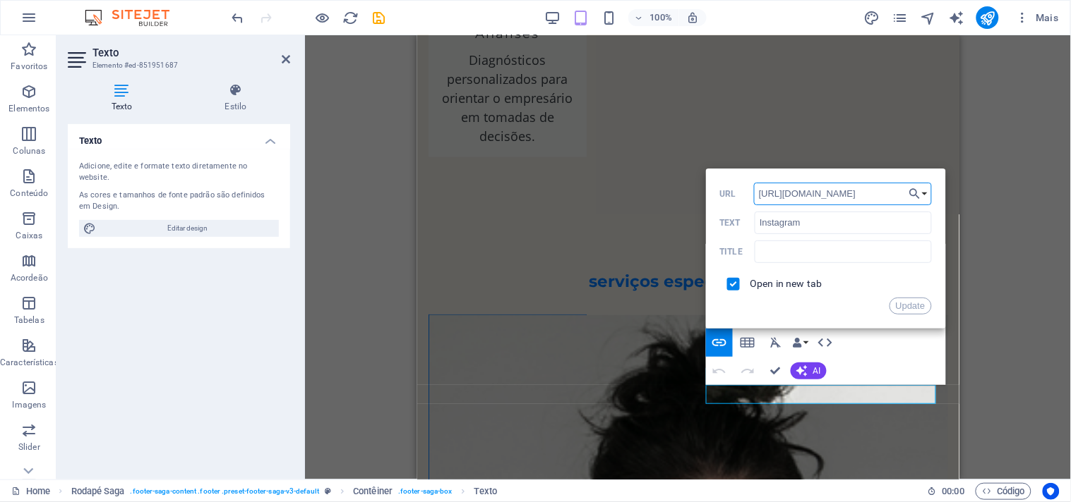
drag, startPoint x: 879, startPoint y: 189, endPoint x: 728, endPoint y: 170, distance: 152.2
click at [728, 170] on div "Back Choose Link Home sobre nos contatos serviços Escolher arquivo... [URL][DOM…" at bounding box center [826, 249] width 240 height 160
paste input "leonel.contabilidade/"
type input "[URL][DOMAIN_NAME][DOMAIN_NAME]"
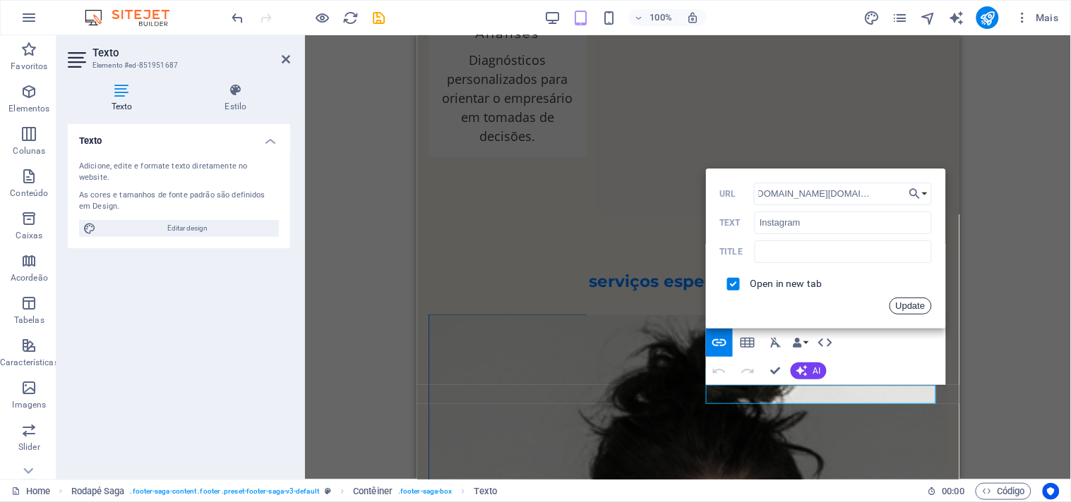
click at [913, 305] on button "Update" at bounding box center [910, 306] width 42 height 17
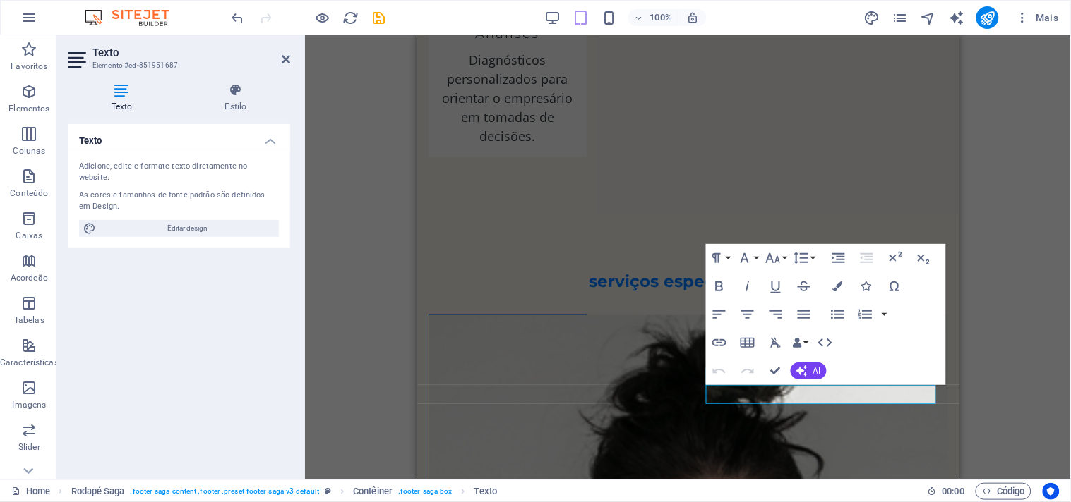
scroll to position [0, 0]
click at [987, 323] on div "H2 Pré-definida Contêiner Texto Espaço reservado Contêiner Texto Imagem Barra d…" at bounding box center [688, 257] width 766 height 445
click at [968, 244] on div "H2 Pré-definida Contêiner Texto Espaço reservado Contêiner Texto Imagem Barra d…" at bounding box center [688, 257] width 766 height 445
click at [718, 342] on icon "button" at bounding box center [719, 343] width 17 height 17
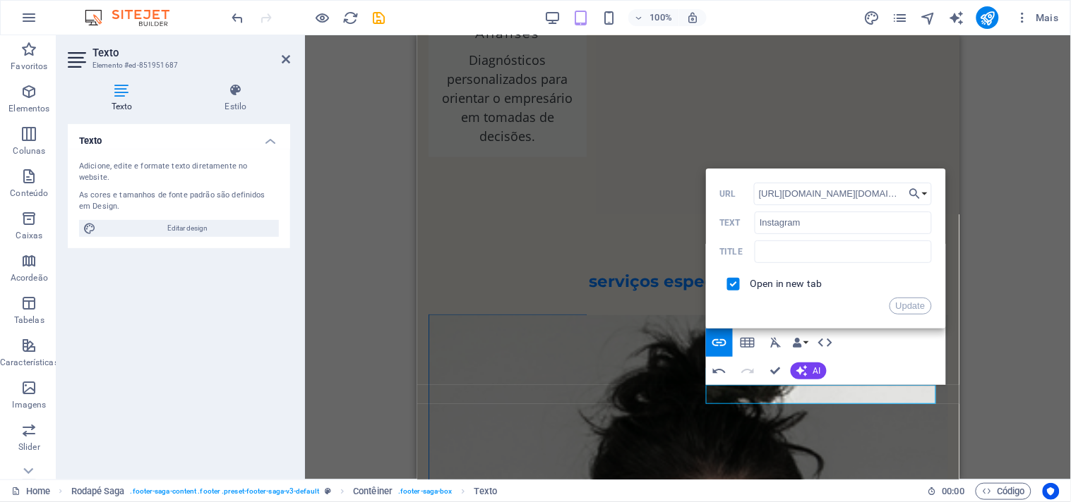
click at [998, 257] on div "H2 Pré-definida Contêiner Texto Espaço reservado Contêiner Texto Imagem Barra d…" at bounding box center [688, 257] width 766 height 445
click at [988, 302] on div "H2 Pré-definida Contêiner Texto Espaço reservado Contêiner Texto Imagem Barra d…" at bounding box center [688, 257] width 766 height 445
click at [996, 325] on div "H2 Pré-definida Contêiner Texto Espaço reservado Contêiner Texto Imagem Barra d…" at bounding box center [688, 257] width 766 height 445
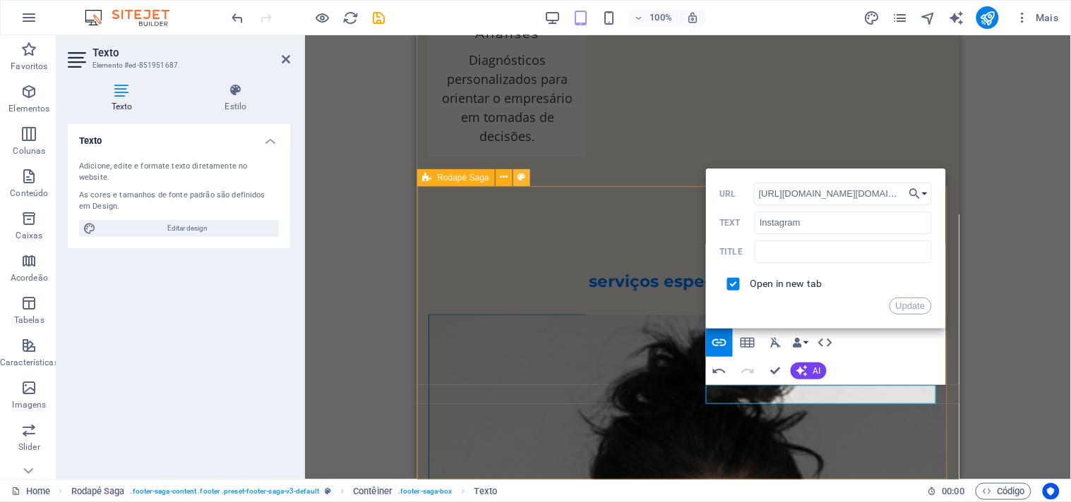
click at [513, 174] on button at bounding box center [521, 177] width 17 height 17
select select "rem"
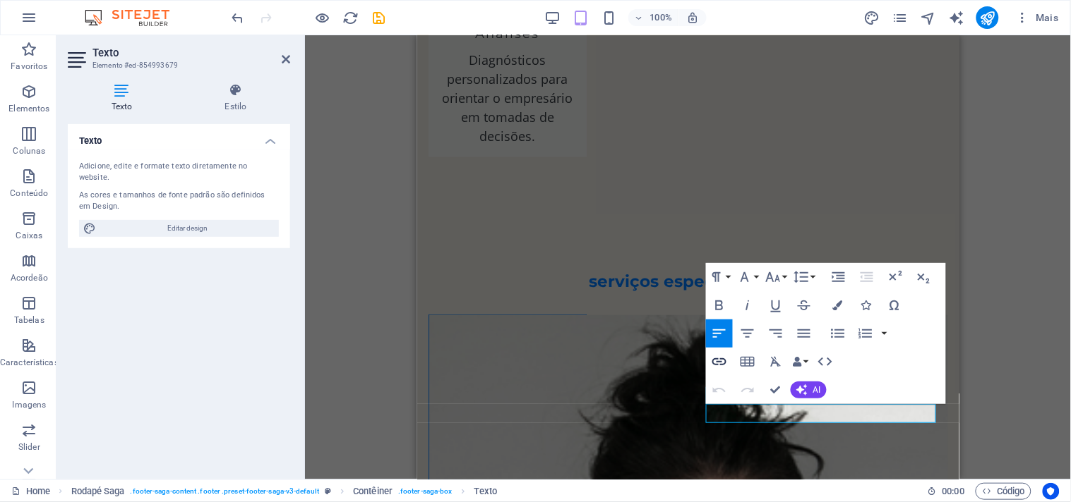
click at [720, 361] on icon "button" at bounding box center [719, 362] width 17 height 17
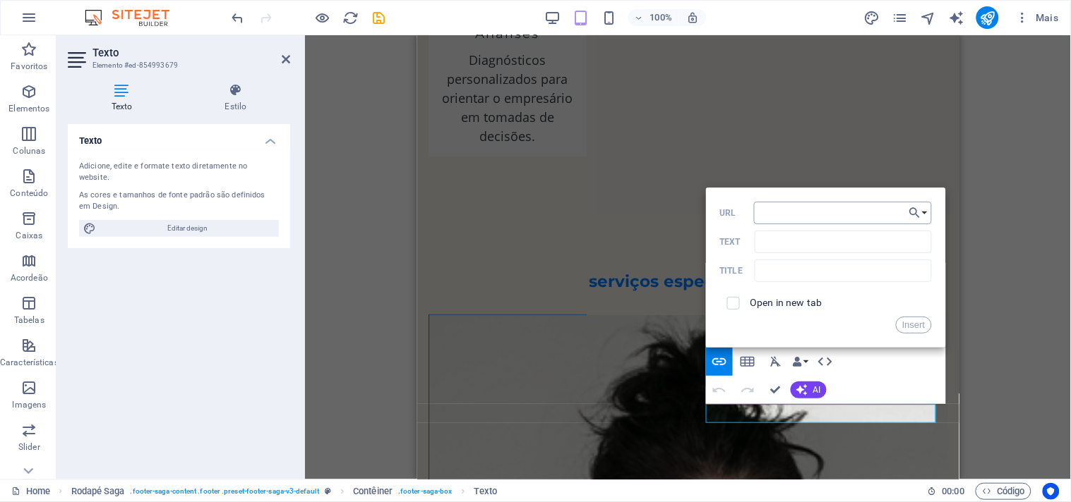
click at [785, 214] on input "URL" at bounding box center [843, 213] width 178 height 23
type input "[URL][DOMAIN_NAME]"
click at [780, 246] on input "Text" at bounding box center [842, 242] width 176 height 23
type input "WHATSAPP"
click at [913, 329] on button "Insert" at bounding box center [914, 325] width 36 height 17
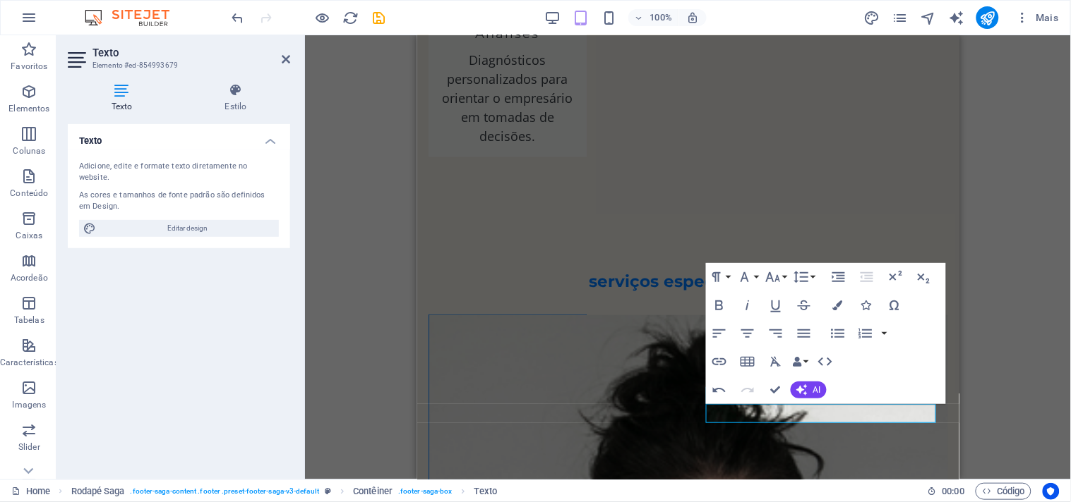
click at [993, 340] on div "H2 Pré-definida Contêiner Texto Espaço reservado Contêiner Texto Imagem Barra d…" at bounding box center [688, 257] width 766 height 445
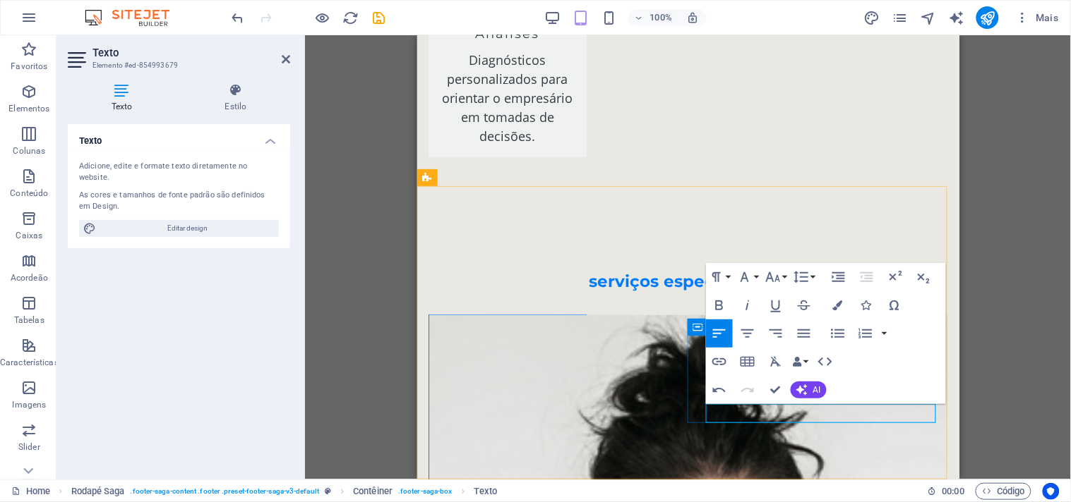
drag, startPoint x: 787, startPoint y: 419, endPoint x: 778, endPoint y: 419, distance: 8.5
drag, startPoint x: 773, startPoint y: 416, endPoint x: 855, endPoint y: 416, distance: 81.2
copy p "​Whatsapp"
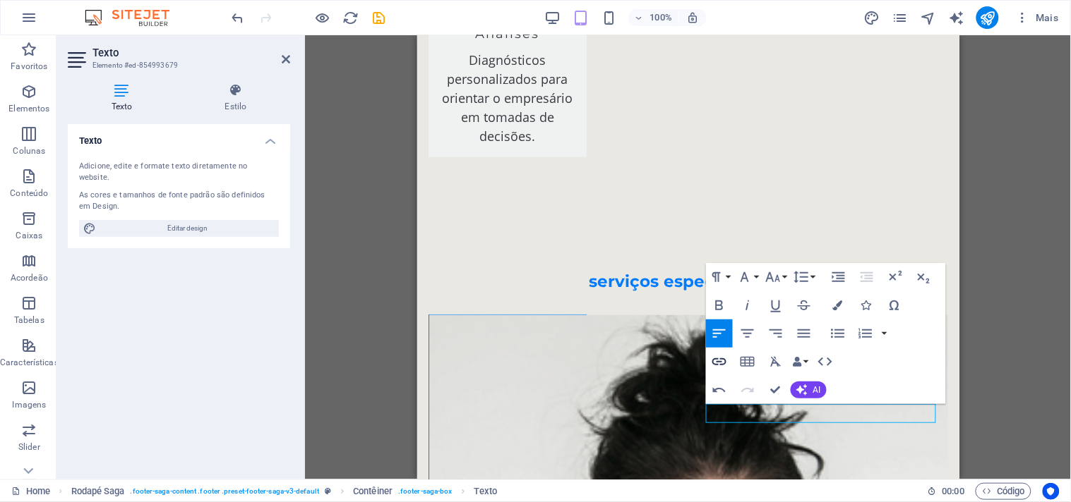
click at [725, 357] on icon "button" at bounding box center [719, 362] width 17 height 17
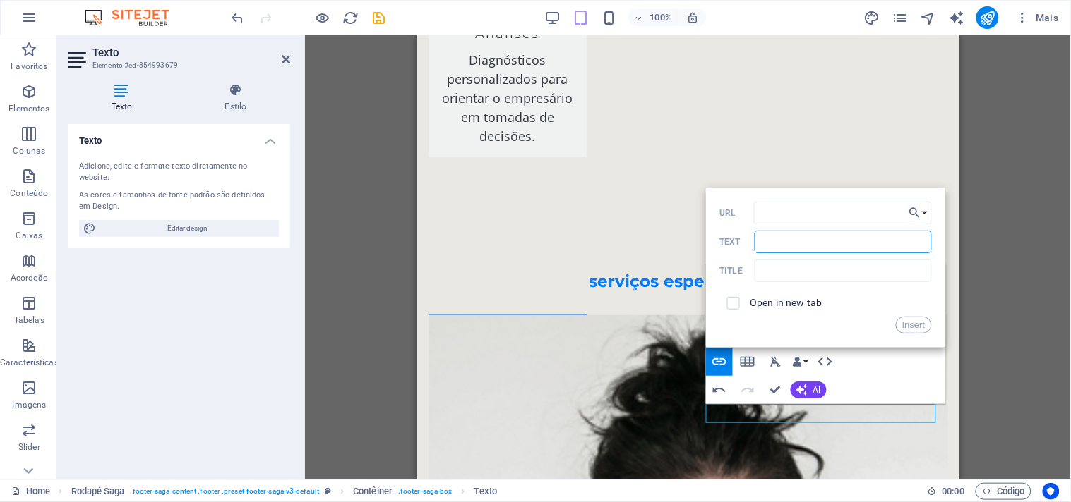
click at [773, 236] on input "Text" at bounding box center [842, 242] width 176 height 23
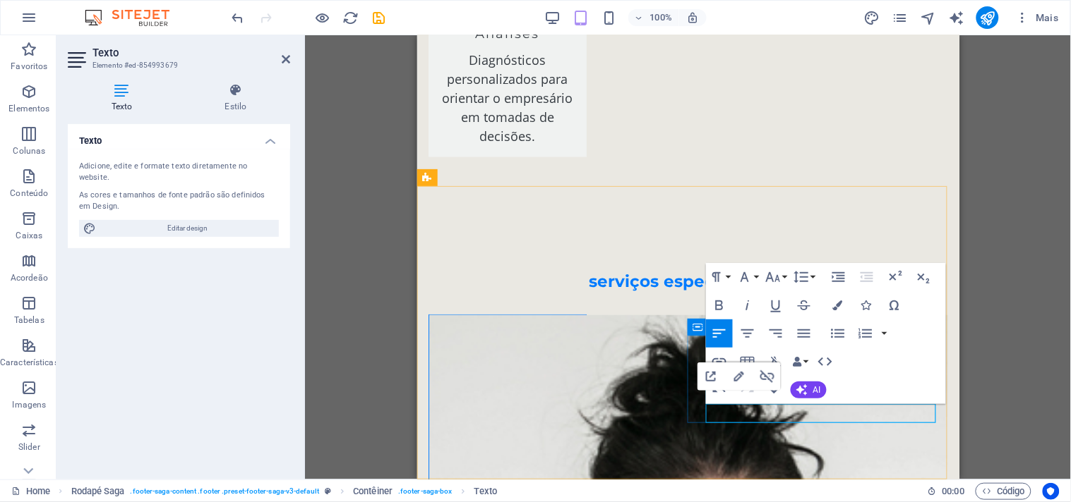
click at [762, 376] on icon "button" at bounding box center [767, 376] width 17 height 17
click at [711, 362] on icon "button" at bounding box center [719, 362] width 17 height 17
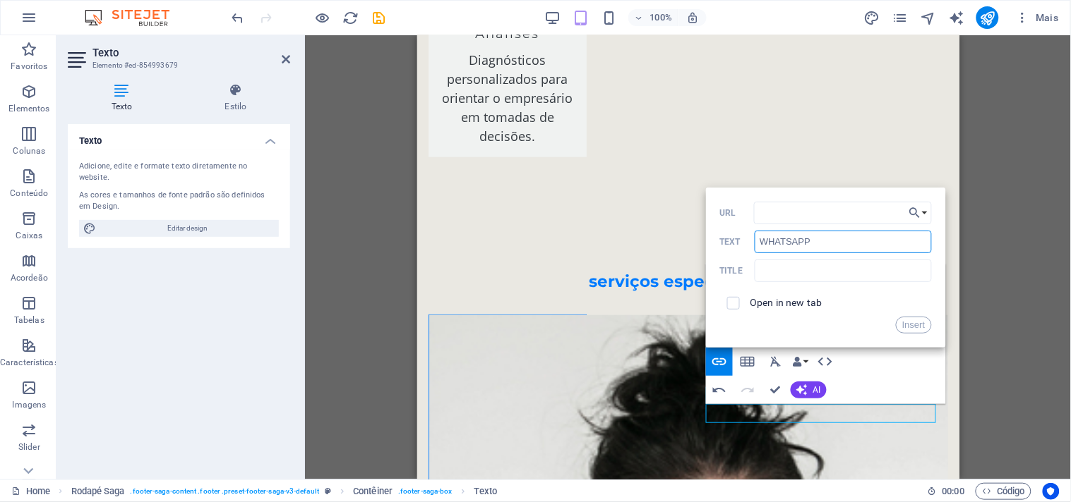
drag, startPoint x: 788, startPoint y: 241, endPoint x: 704, endPoint y: 237, distance: 83.4
click at [706, 237] on div "Back Choose Link Home sobre nos contatos serviços Escolher arquivo... URL WHATS…" at bounding box center [826, 268] width 240 height 160
paste input "​Whatsapp"
type input "​Whatsapp"
click at [814, 217] on input "URL" at bounding box center [843, 213] width 178 height 23
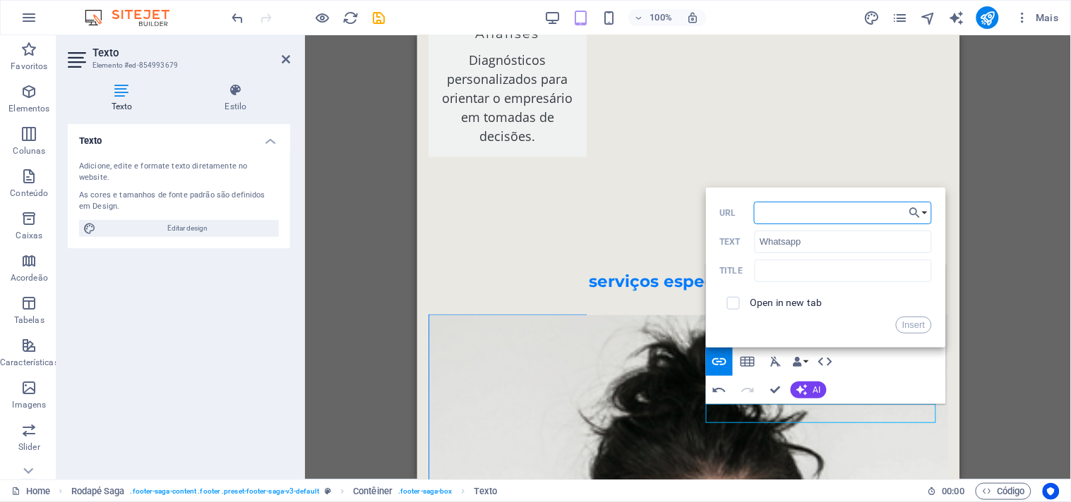
paste input "[URL][DOMAIN_NAME][DOMAIN_NAME]"
type input "[URL][DOMAIN_NAME][DOMAIN_NAME]"
click at [916, 326] on button "Insert" at bounding box center [914, 325] width 36 height 17
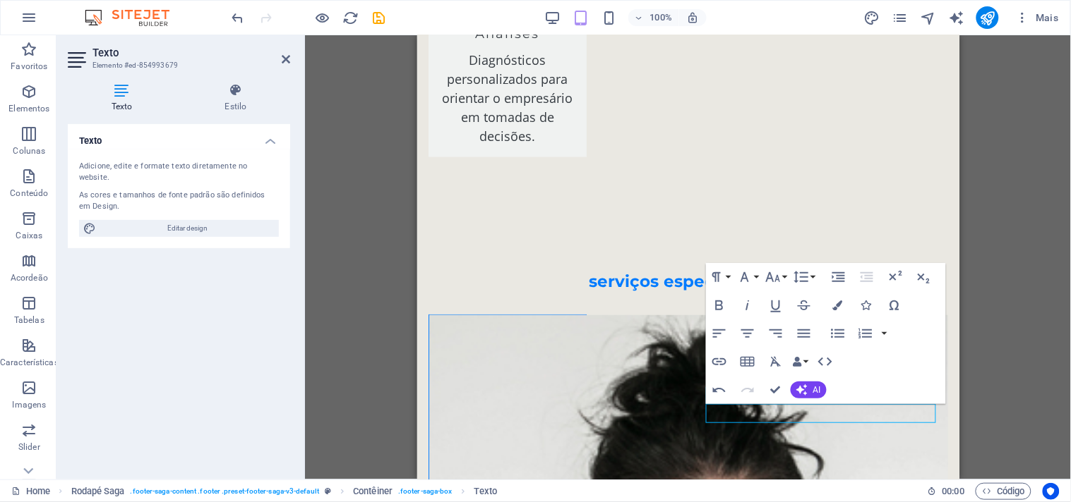
scroll to position [0, 0]
click at [1064, 262] on div "H2 Pré-definida Contêiner Texto Espaço reservado Contêiner Texto Imagem Barra d…" at bounding box center [688, 257] width 766 height 445
click at [1040, 279] on div "H2 Pré-definida Contêiner Texto Espaço reservado Contêiner Texto Imagem Barra d…" at bounding box center [688, 257] width 766 height 445
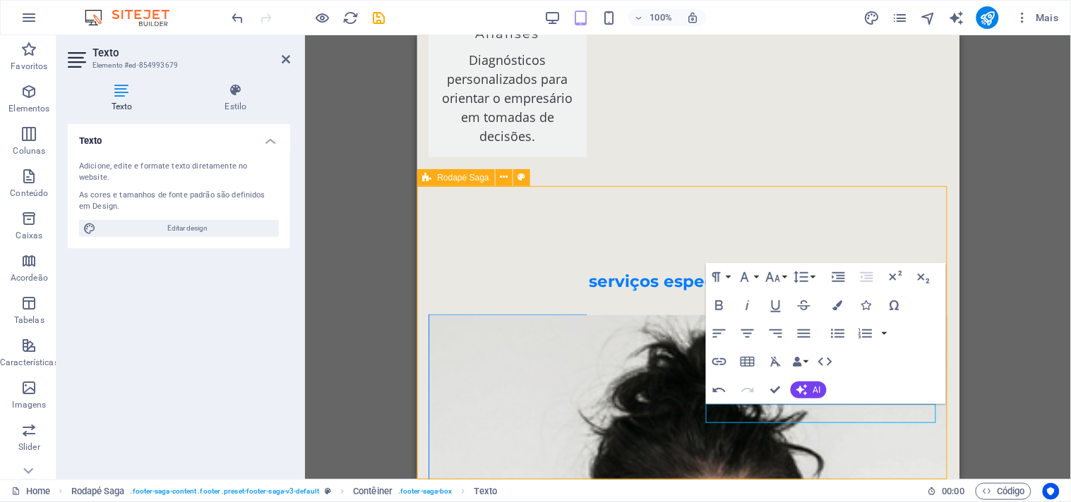
select select "rem"
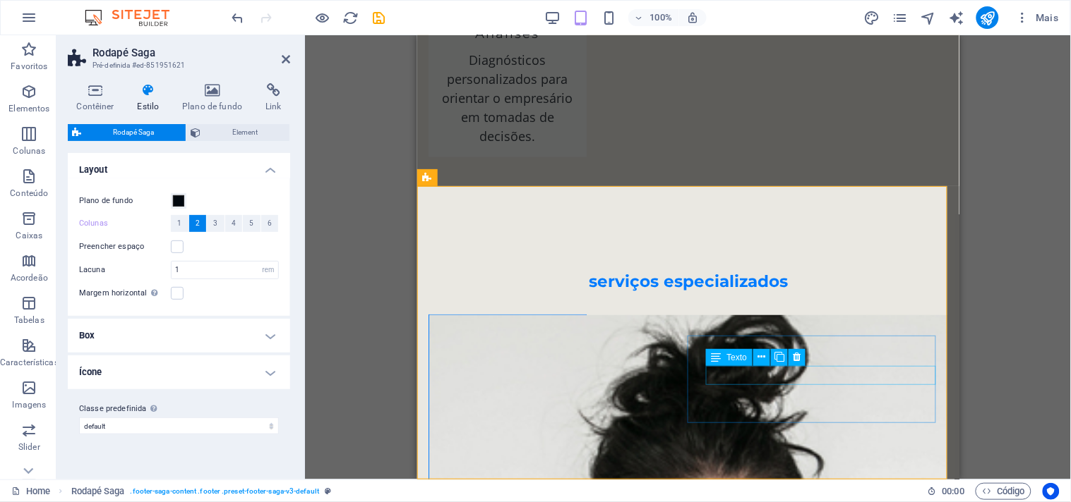
click at [1006, 322] on div "Arraste aqui para substituir o conteúdo existente. Pressione “Ctrl” se quiser c…" at bounding box center [688, 257] width 766 height 445
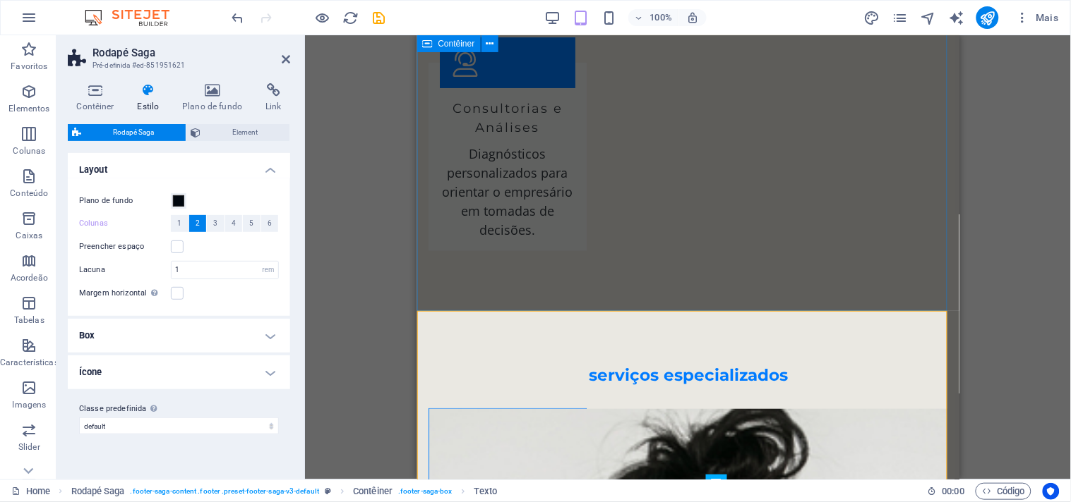
scroll to position [2846, 0]
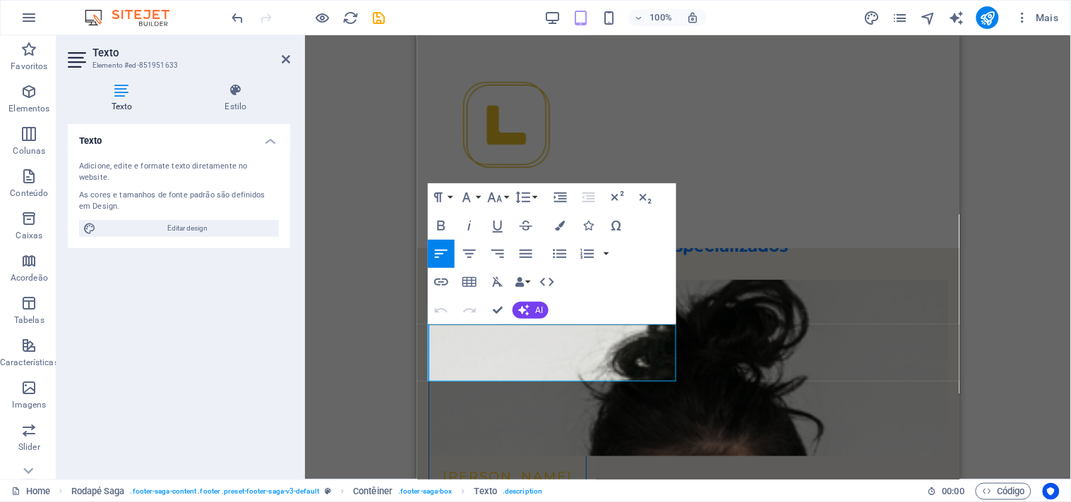
scroll to position [2789, 0]
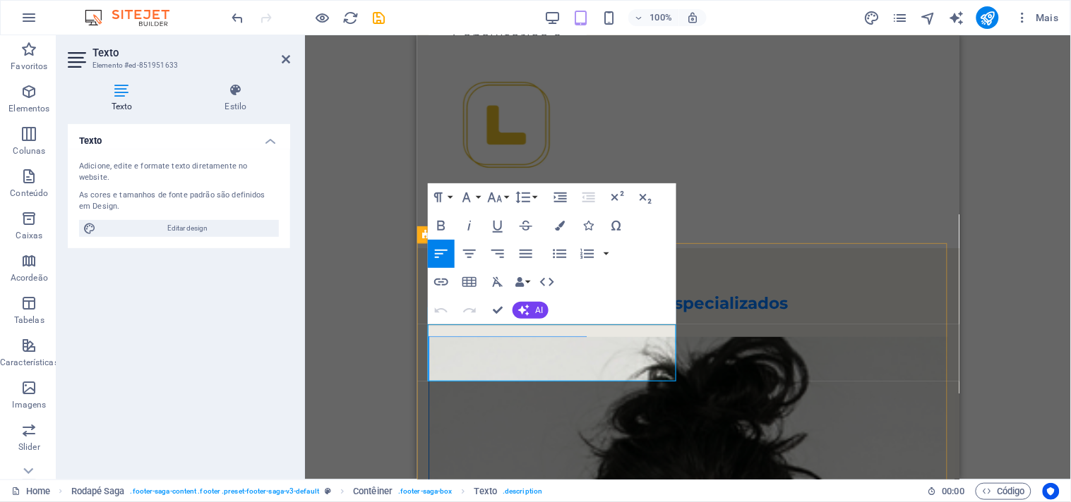
drag, startPoint x: 452, startPoint y: 372, endPoint x: 600, endPoint y: 372, distance: 147.5
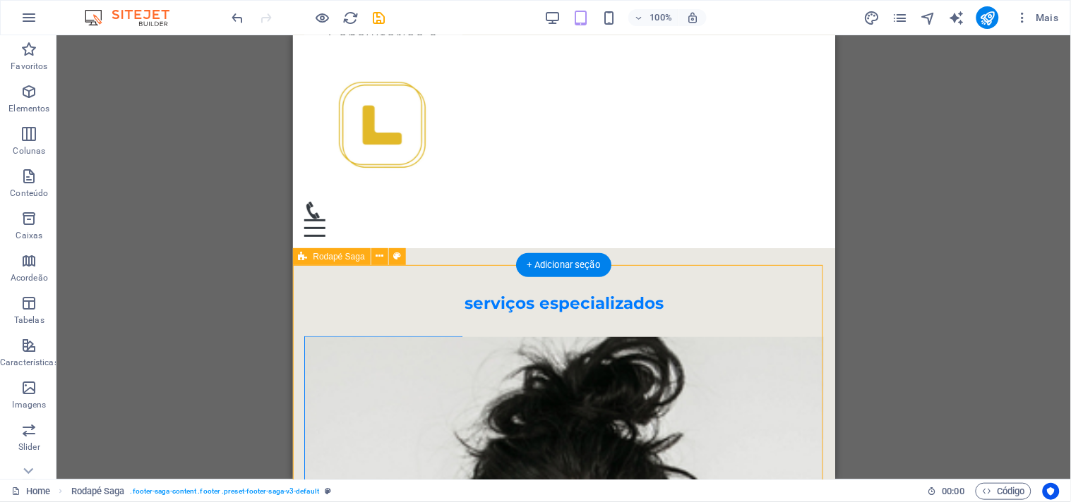
scroll to position [2711, 0]
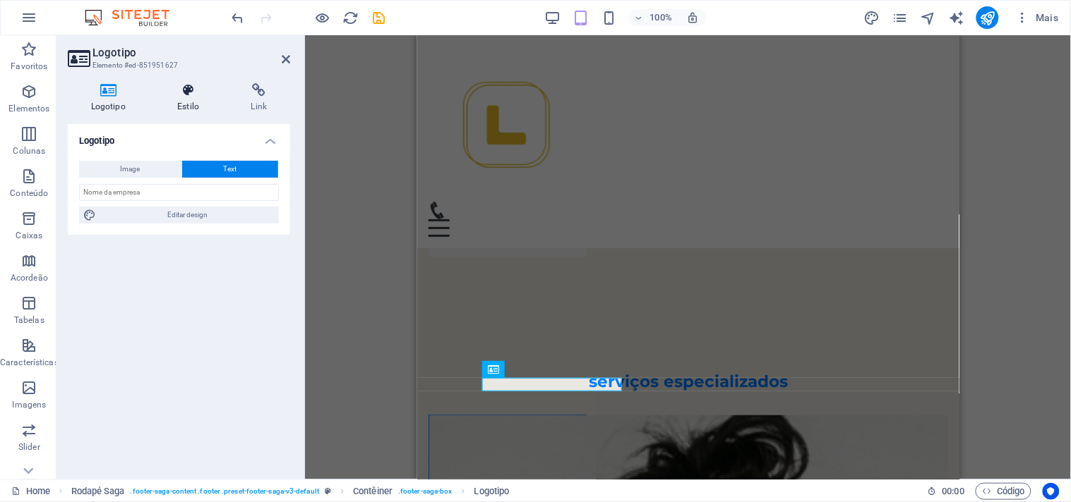
click at [184, 107] on h4 "Estilo" at bounding box center [191, 98] width 73 height 30
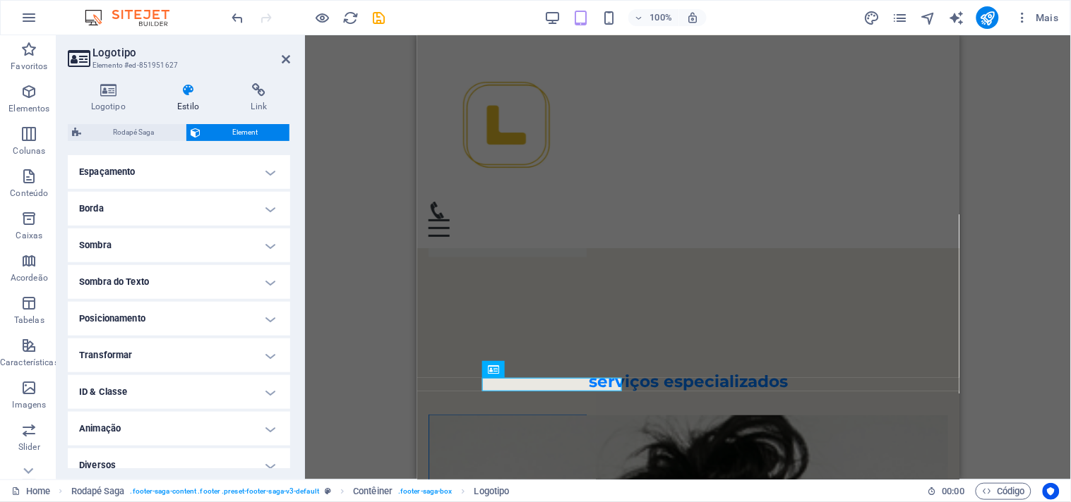
scroll to position [280, 0]
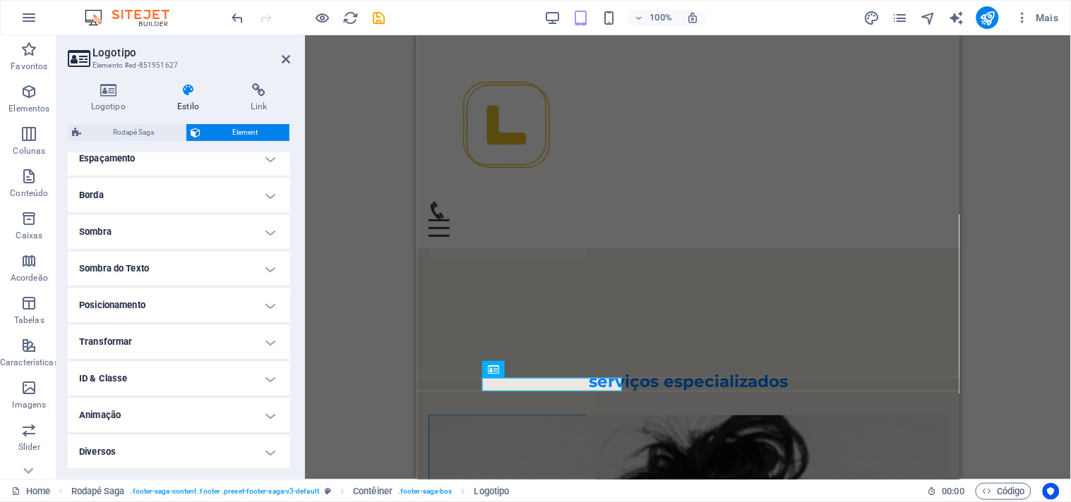
click at [200, 326] on h4 "Transformar" at bounding box center [179, 342] width 222 height 34
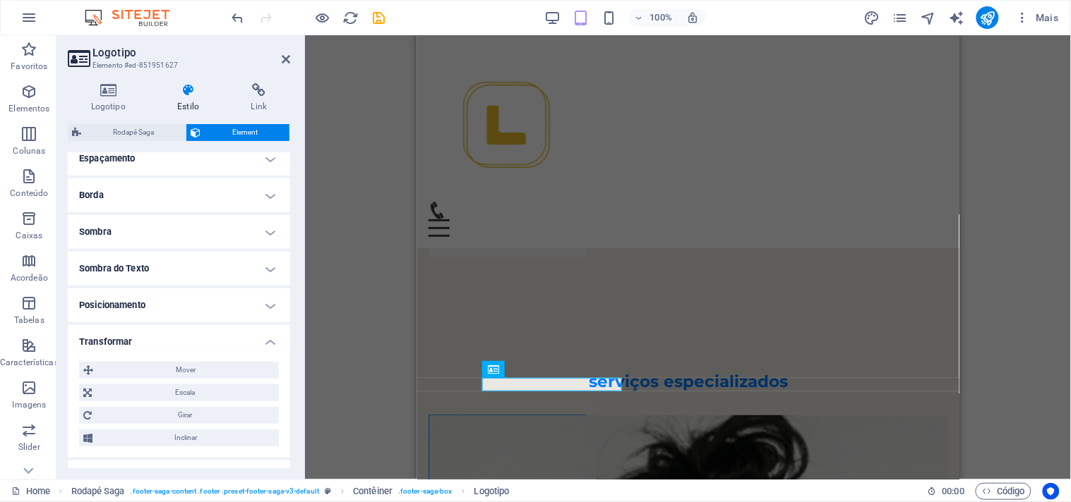
click at [195, 312] on h4 "Posicionamento" at bounding box center [179, 306] width 222 height 34
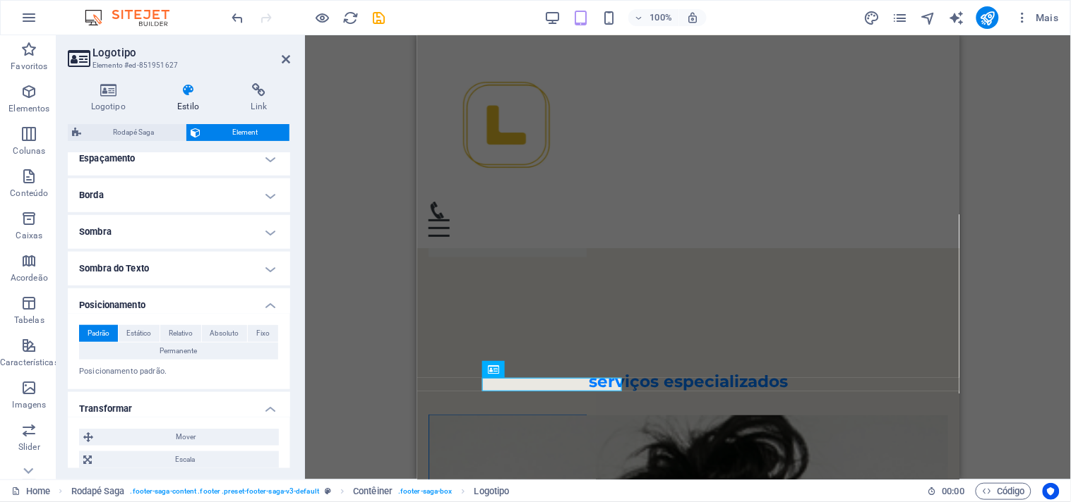
scroll to position [359, 0]
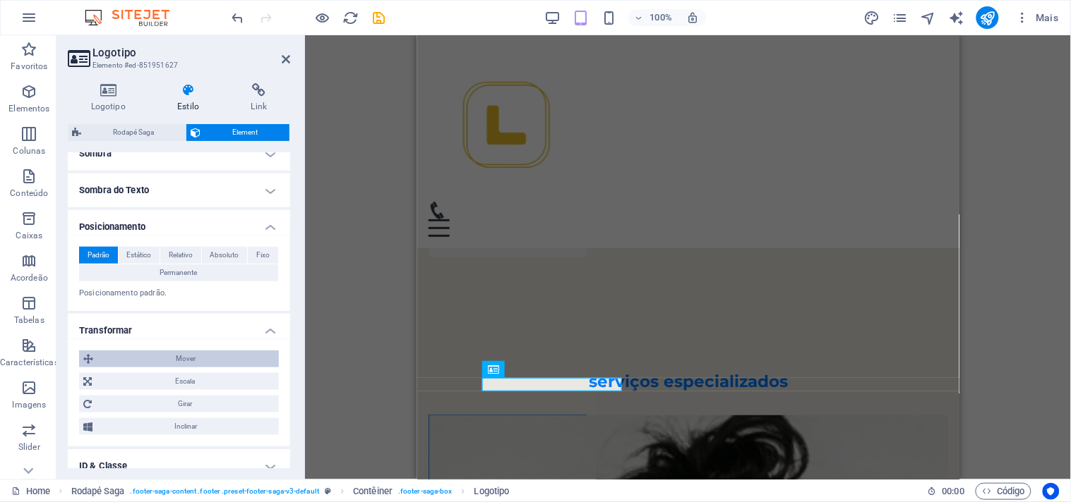
click at [179, 353] on span "Mover" at bounding box center [185, 359] width 177 height 17
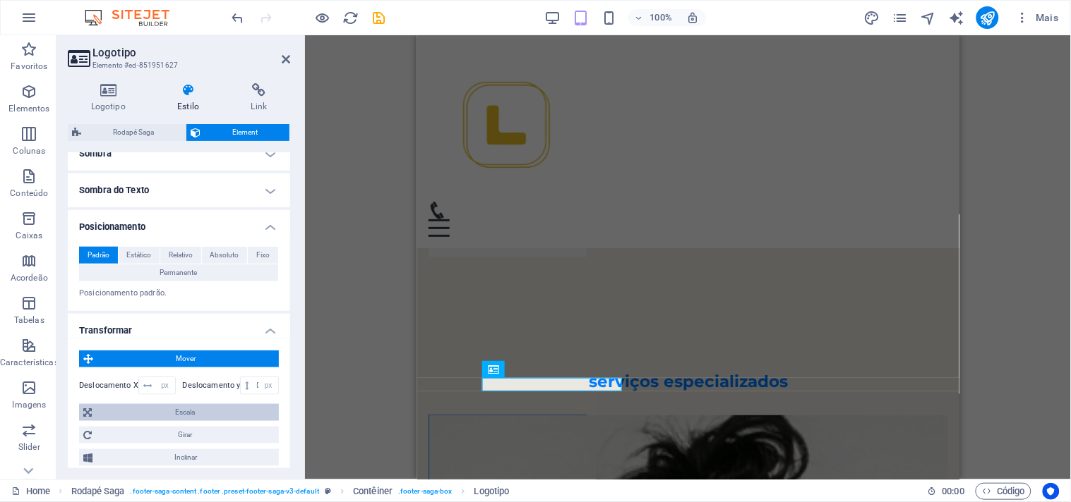
click at [127, 406] on span "Escala" at bounding box center [185, 412] width 179 height 17
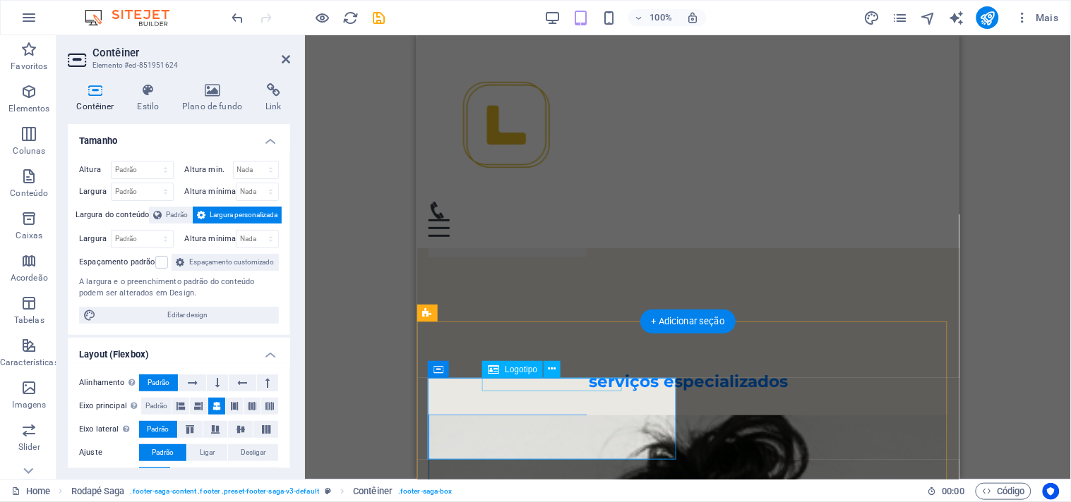
select select "px"
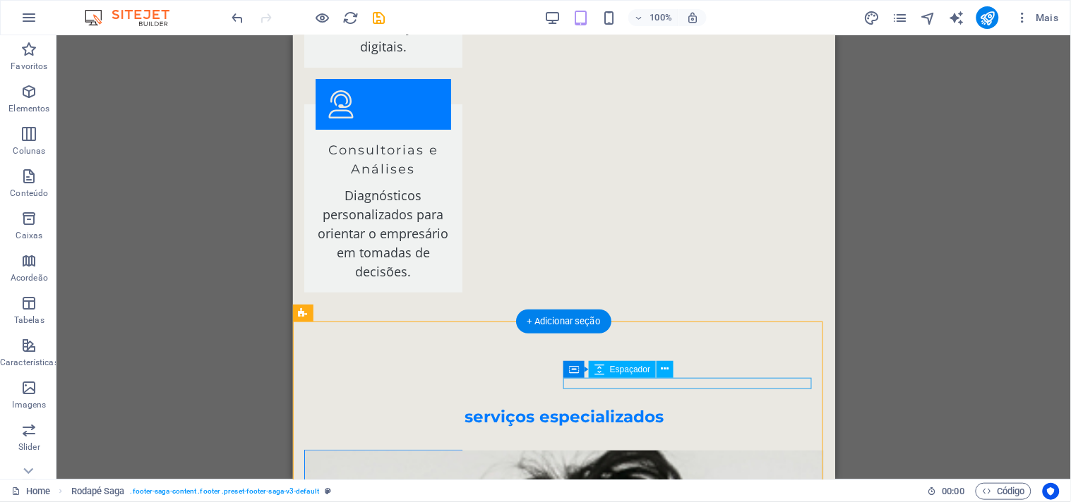
scroll to position [2833, 0]
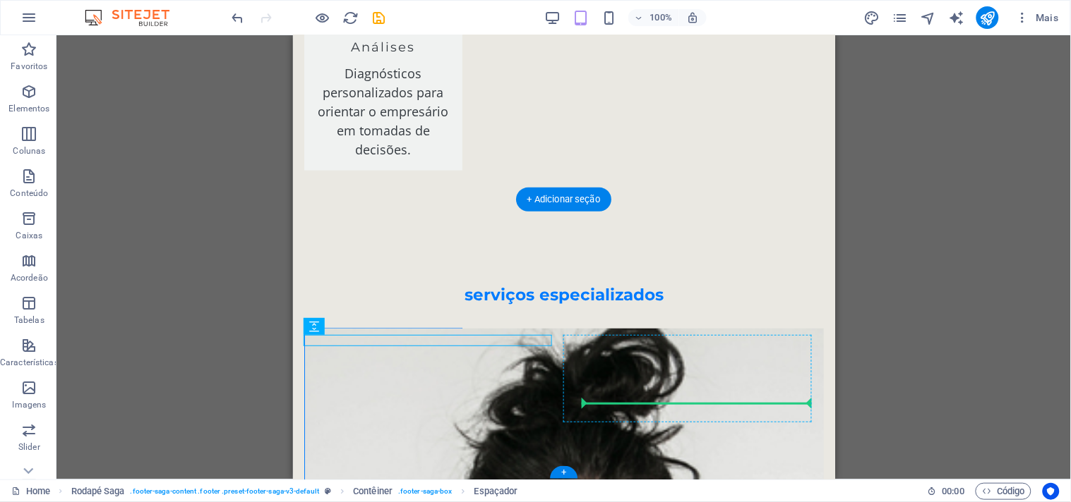
drag, startPoint x: 617, startPoint y: 347, endPoint x: 639, endPoint y: 409, distance: 65.8
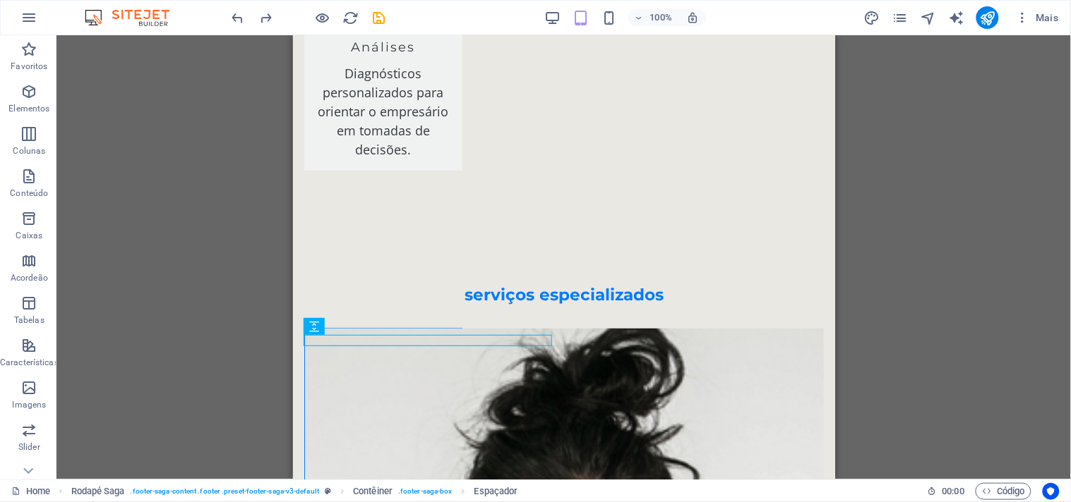
drag, startPoint x: 936, startPoint y: 335, endPoint x: 845, endPoint y: 378, distance: 100.1
click at [926, 343] on div "H2 Pré-definida Contêiner Texto Espaço reservado Contêiner Texto Imagem Barra d…" at bounding box center [563, 257] width 1014 height 445
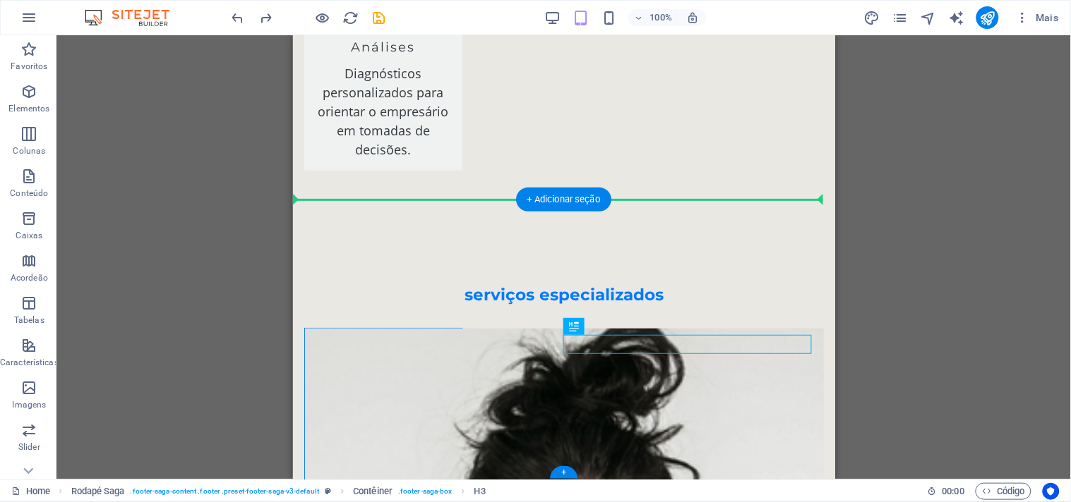
drag, startPoint x: 715, startPoint y: 341, endPoint x: 694, endPoint y: 270, distance: 73.5
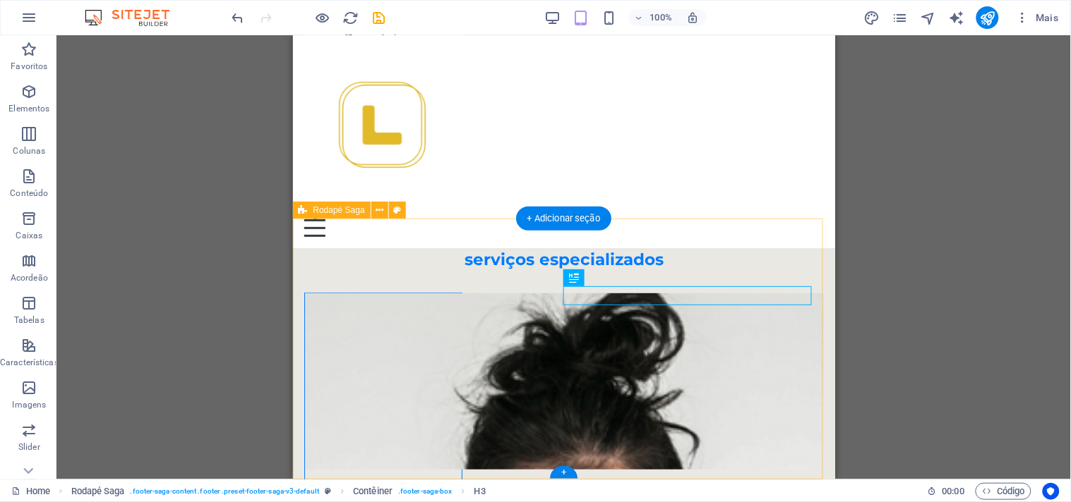
scroll to position [2813, 0]
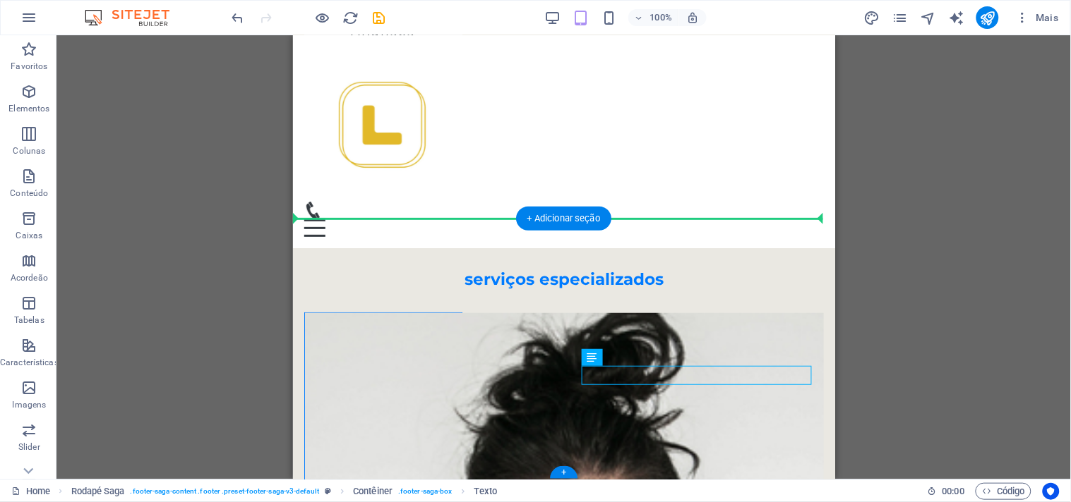
drag, startPoint x: 656, startPoint y: 375, endPoint x: 629, endPoint y: 311, distance: 70.2
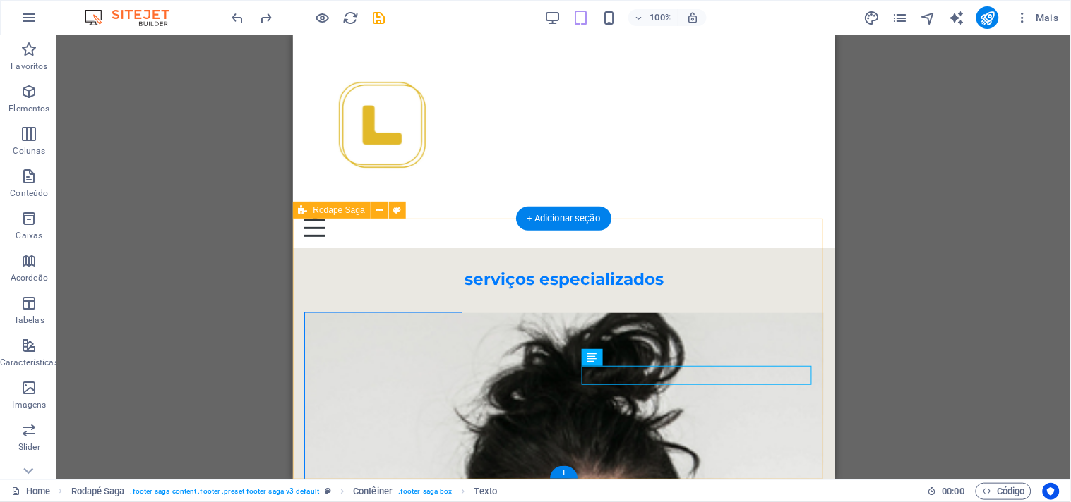
drag, startPoint x: 469, startPoint y: 390, endPoint x: 552, endPoint y: 373, distance: 85.0
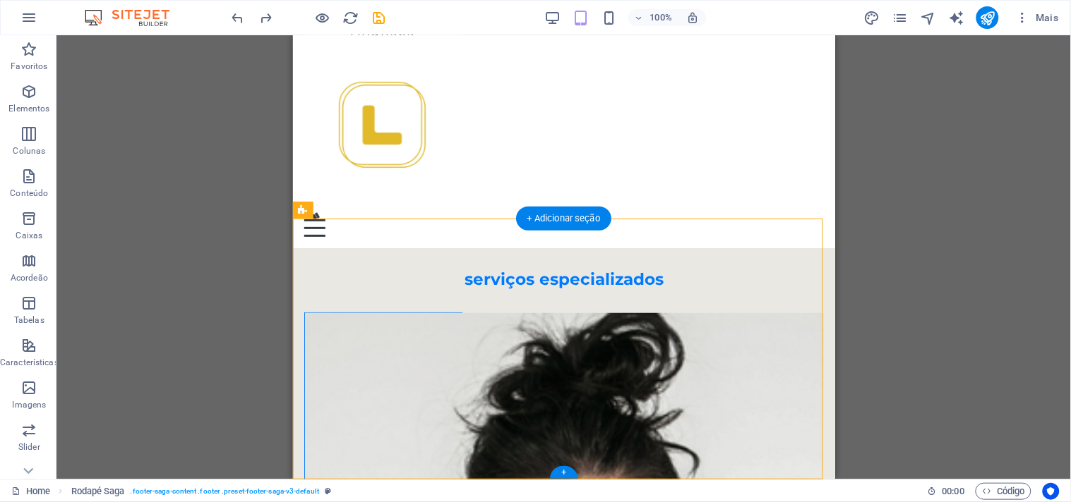
drag, startPoint x: 552, startPoint y: 372, endPoint x: 588, endPoint y: 372, distance: 36.0
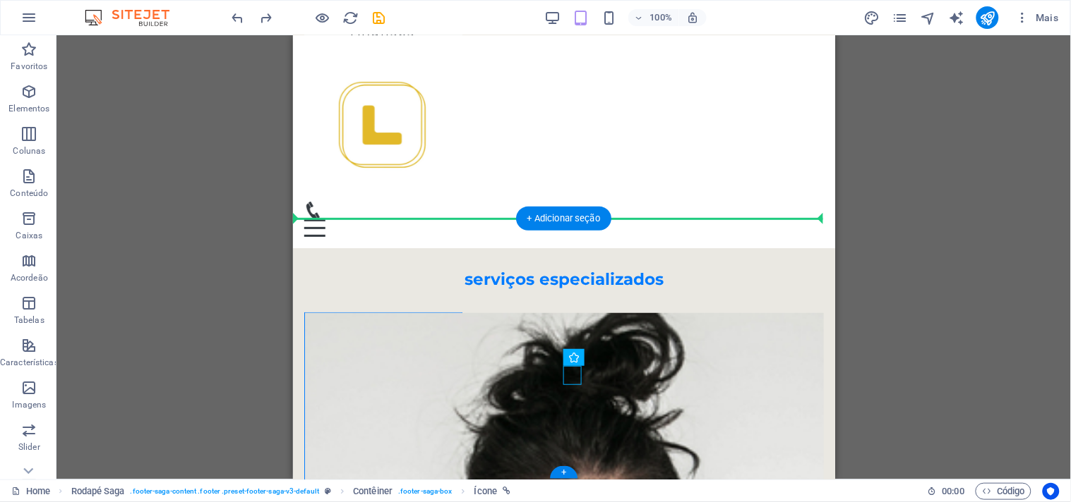
drag, startPoint x: 567, startPoint y: 372, endPoint x: 566, endPoint y: 313, distance: 59.3
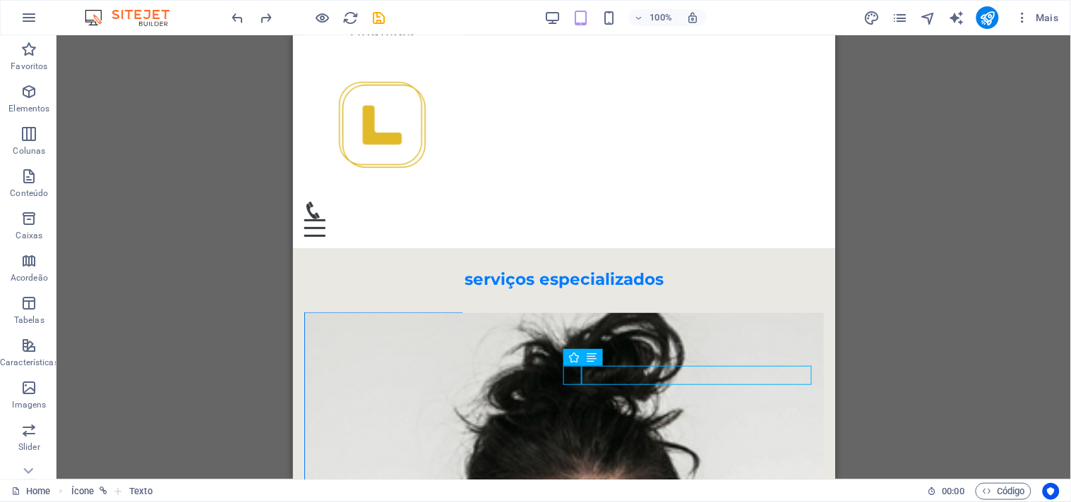
click at [922, 308] on div "H2 Pré-definida Contêiner Texto Espaço reservado Contêiner Texto Imagem Barra d…" at bounding box center [563, 257] width 1014 height 445
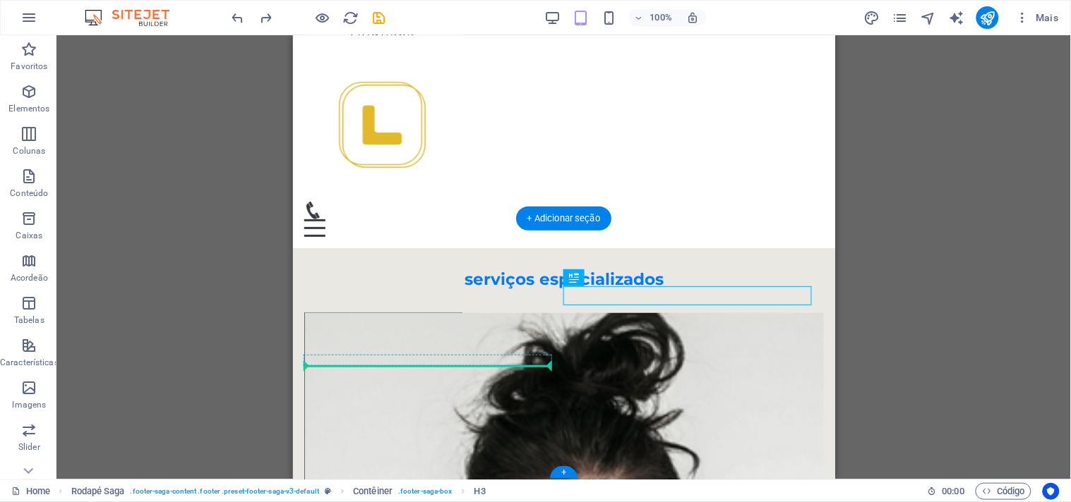
drag, startPoint x: 646, startPoint y: 291, endPoint x: 430, endPoint y: 360, distance: 226.8
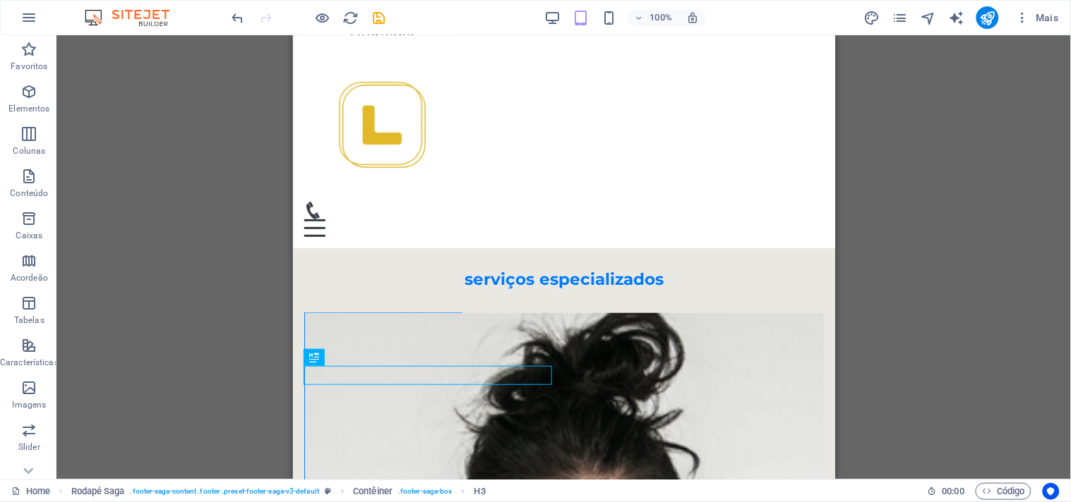
click at [901, 313] on div "H2 Pré-definida Contêiner Texto Espaço reservado Contêiner Texto Imagem Barra d…" at bounding box center [563, 257] width 1014 height 445
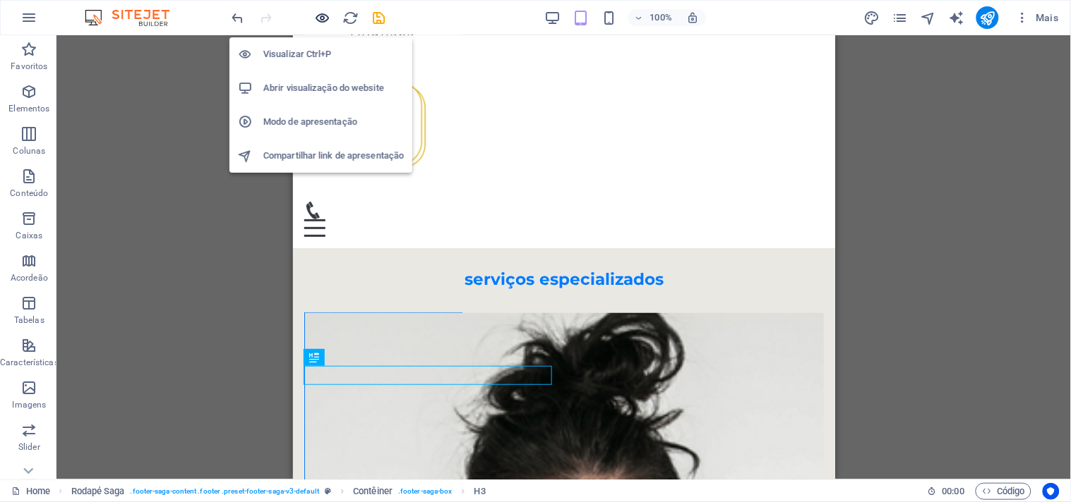
click at [329, 11] on icon "button" at bounding box center [323, 18] width 16 height 16
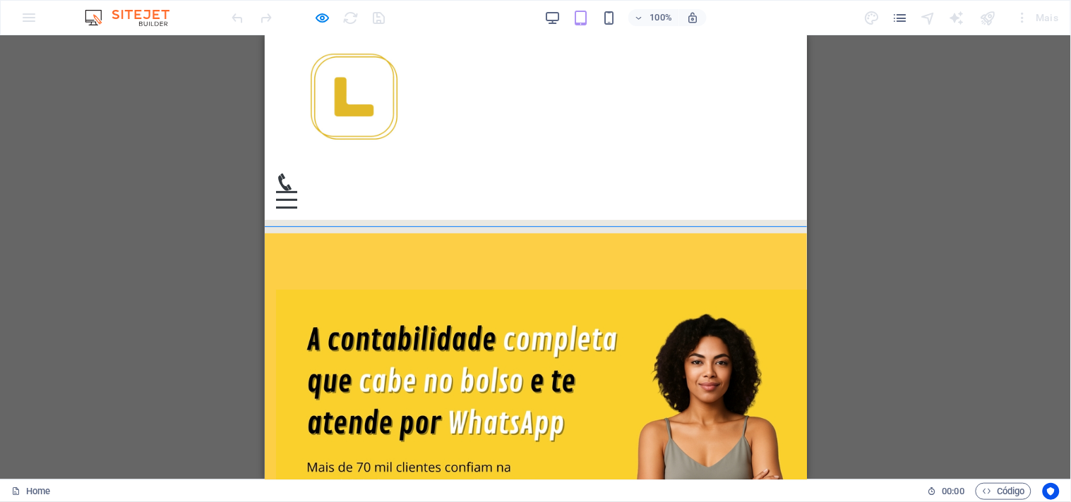
scroll to position [0, 0]
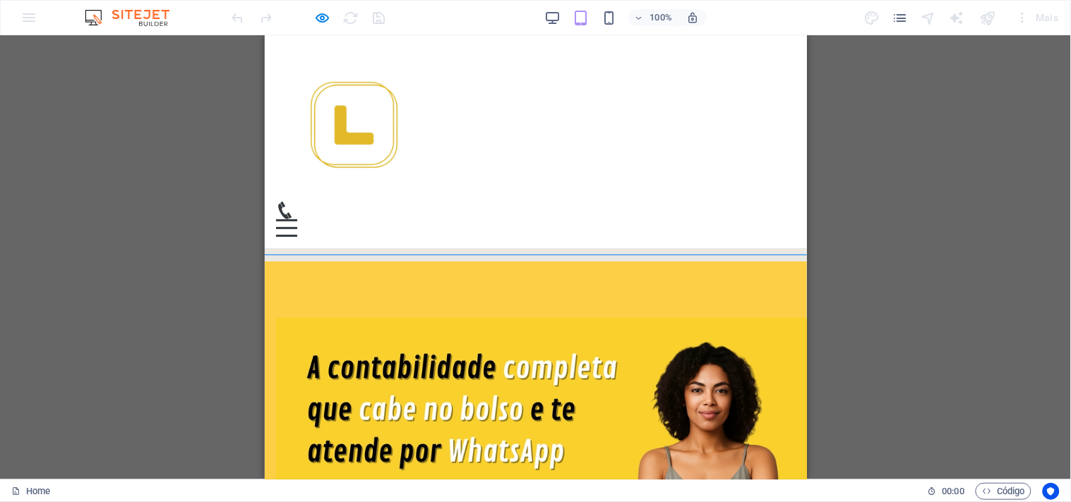
click at [416, 210] on div "Menu Inicio sobre nós serviços contatos" at bounding box center [535, 141] width 542 height 213
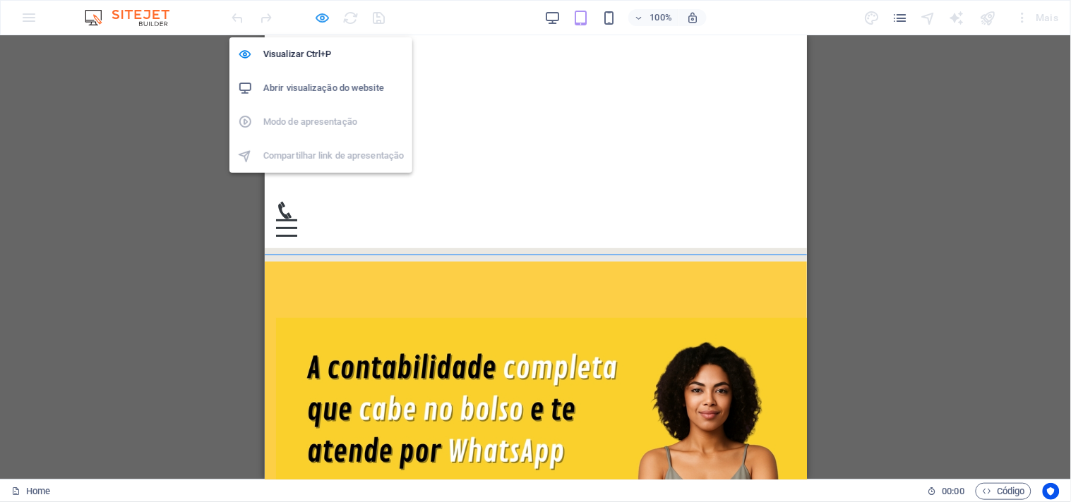
click at [320, 16] on icon "button" at bounding box center [323, 18] width 16 height 16
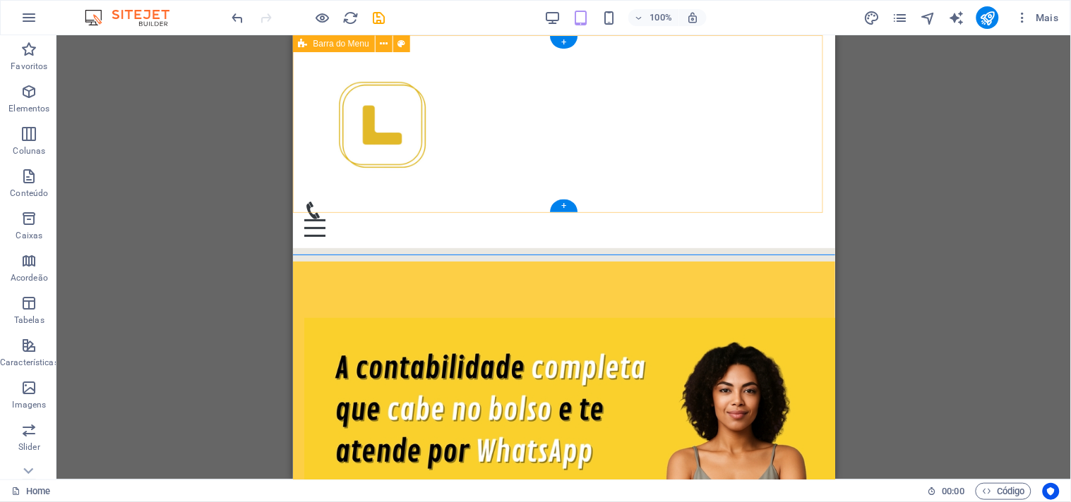
click at [573, 145] on div "Menu Inicio sobre nós serviços contatos" at bounding box center [563, 141] width 542 height 213
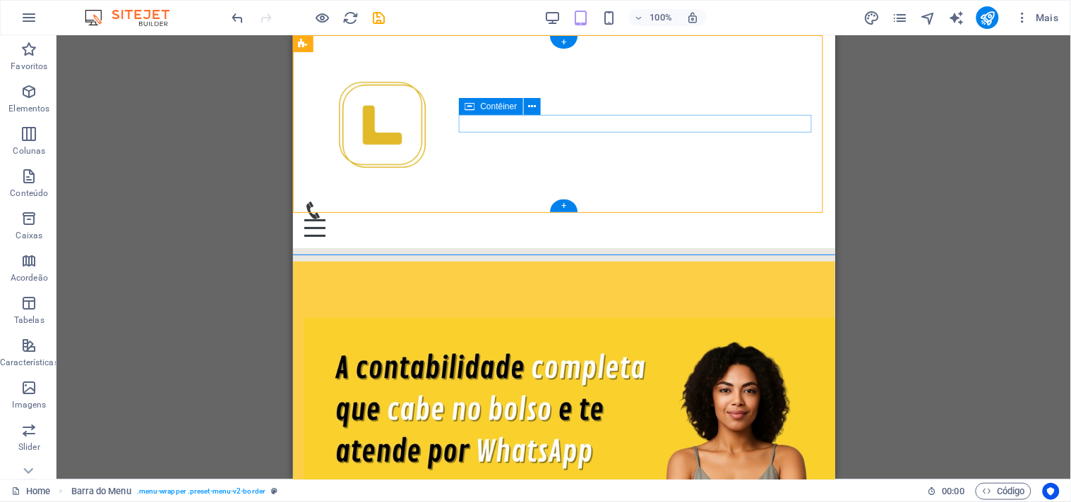
click at [533, 201] on div "Menu" at bounding box center [562, 218] width 519 height 35
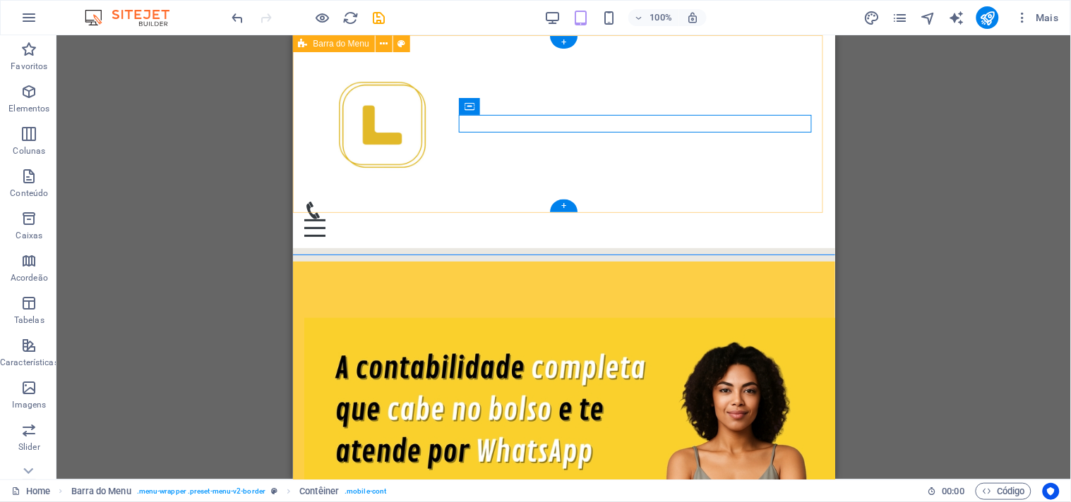
click at [462, 193] on div "Menu Inicio sobre nós serviços contatos" at bounding box center [563, 141] width 542 height 213
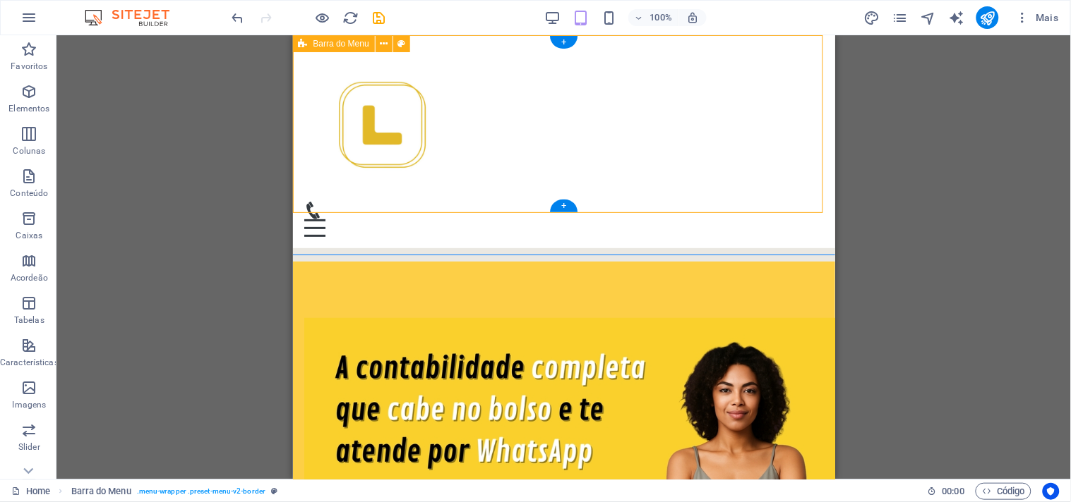
click at [462, 193] on div "Menu Inicio sobre nós serviços contatos" at bounding box center [563, 141] width 542 height 213
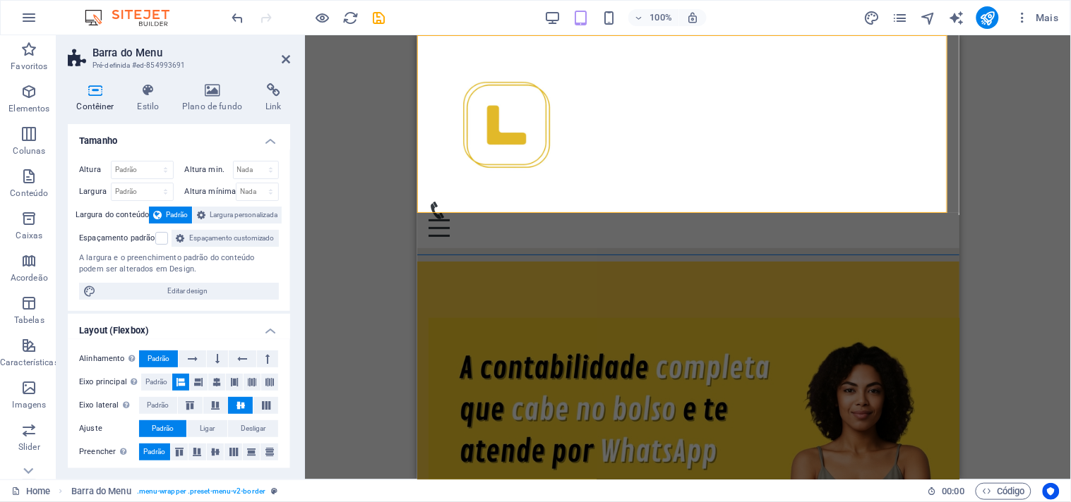
scroll to position [78, 0]
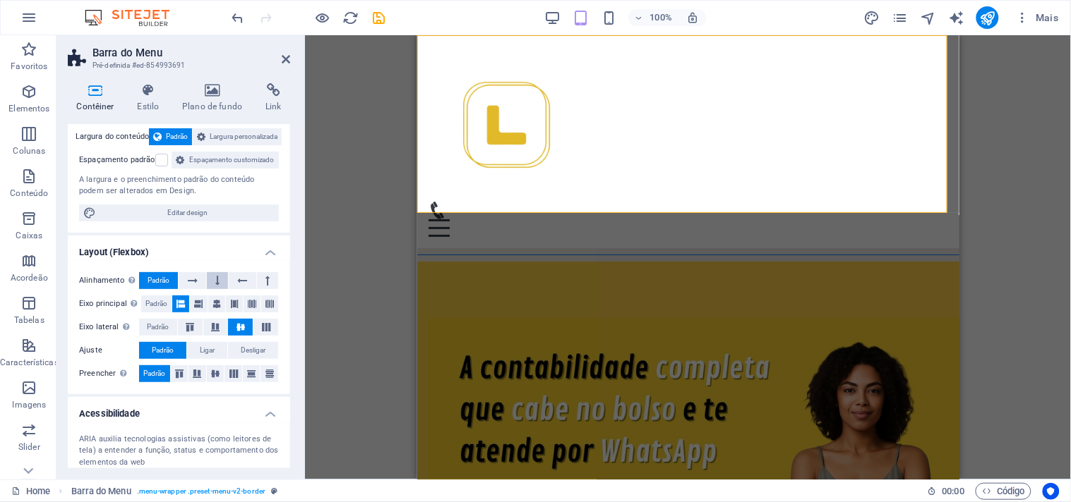
click at [217, 289] on icon at bounding box center [217, 280] width 4 height 17
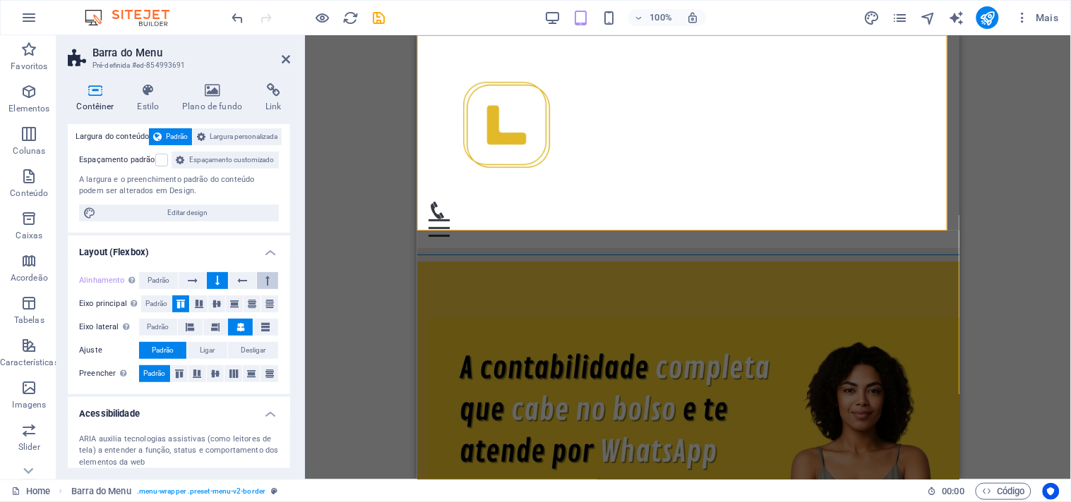
click at [261, 289] on button at bounding box center [267, 280] width 21 height 17
click at [188, 289] on icon at bounding box center [193, 280] width 10 height 17
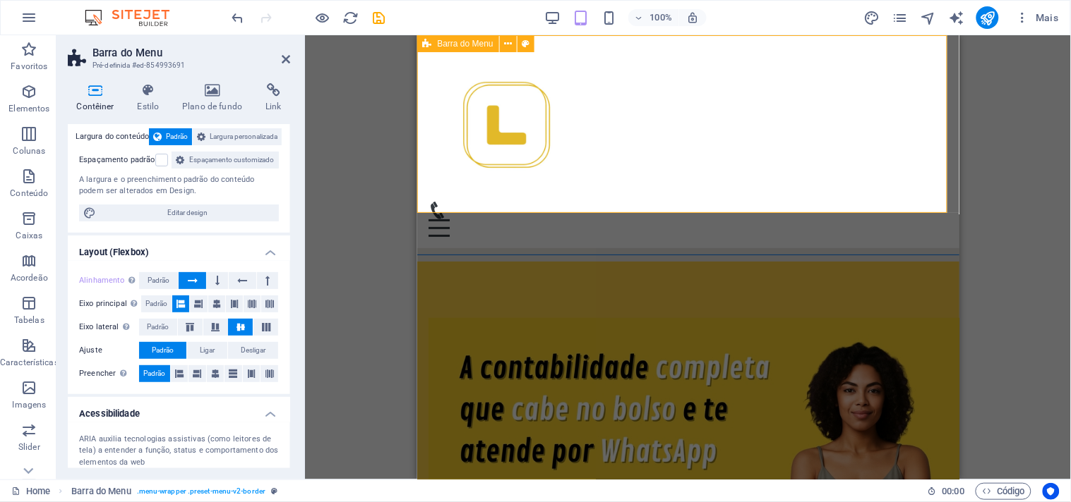
click at [630, 197] on div "Menu Inicio sobre nós serviços contatos" at bounding box center [687, 141] width 542 height 213
click at [637, 206] on div "Menu Inicio sobre nós serviços contatos" at bounding box center [687, 141] width 542 height 213
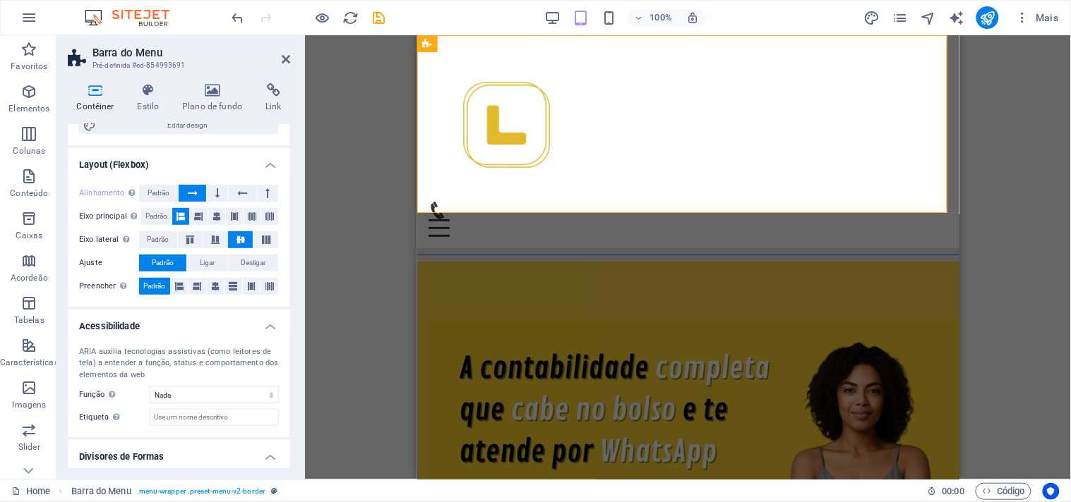
scroll to position [141, 0]
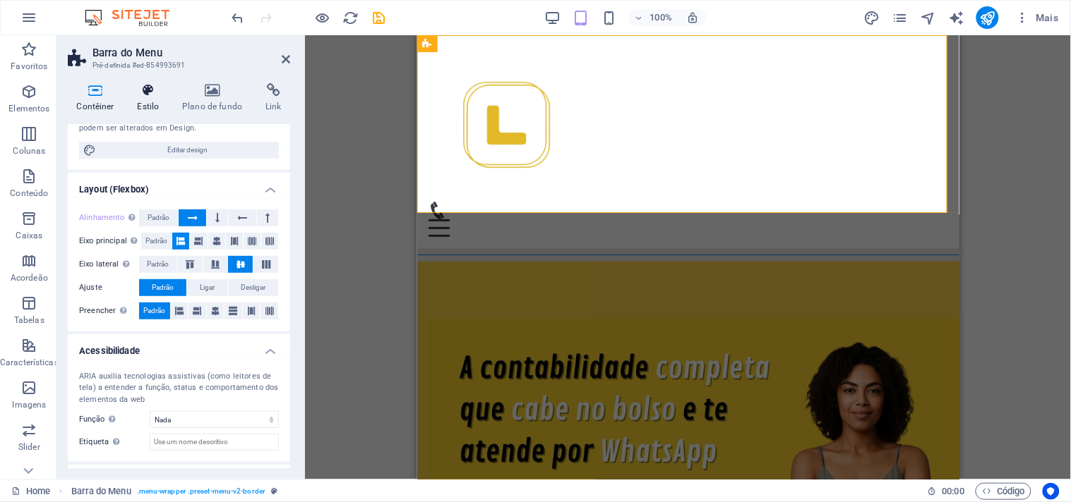
click at [155, 86] on icon at bounding box center [148, 90] width 40 height 14
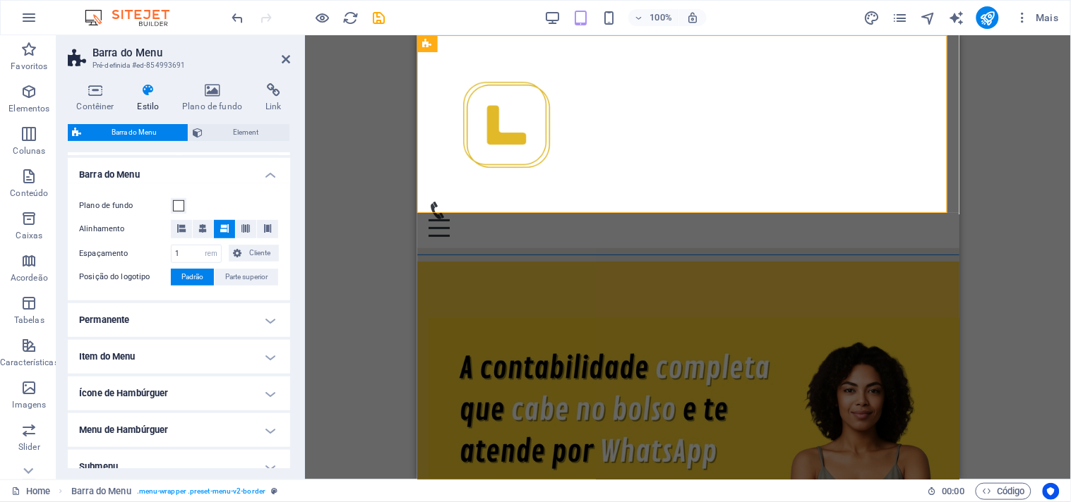
scroll to position [306, 0]
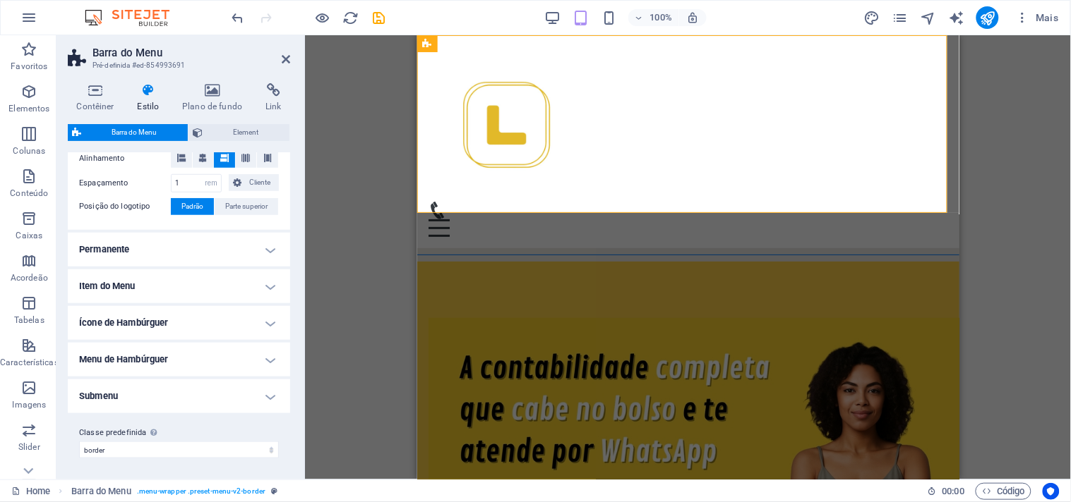
click at [205, 361] on h4 "Menu de Hambúrguer" at bounding box center [179, 360] width 222 height 34
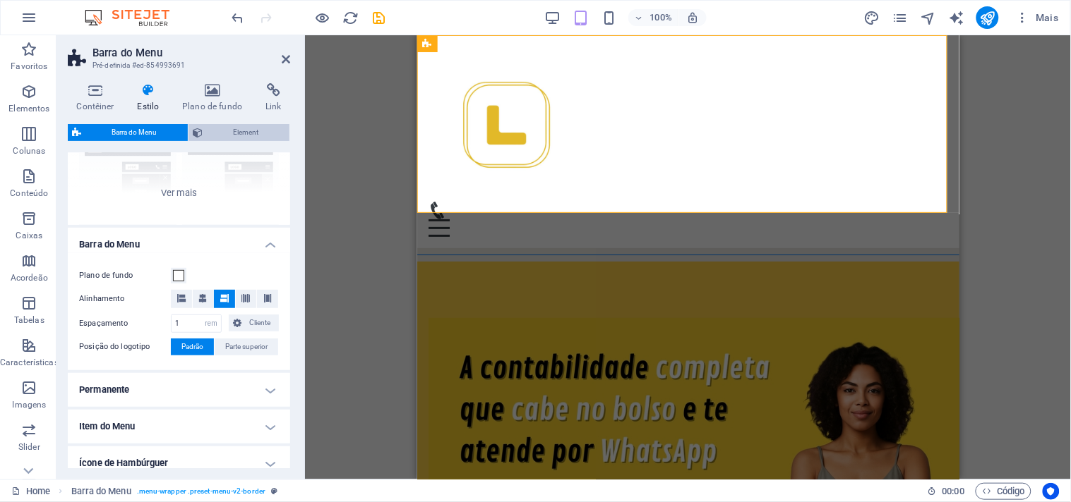
scroll to position [124, 0]
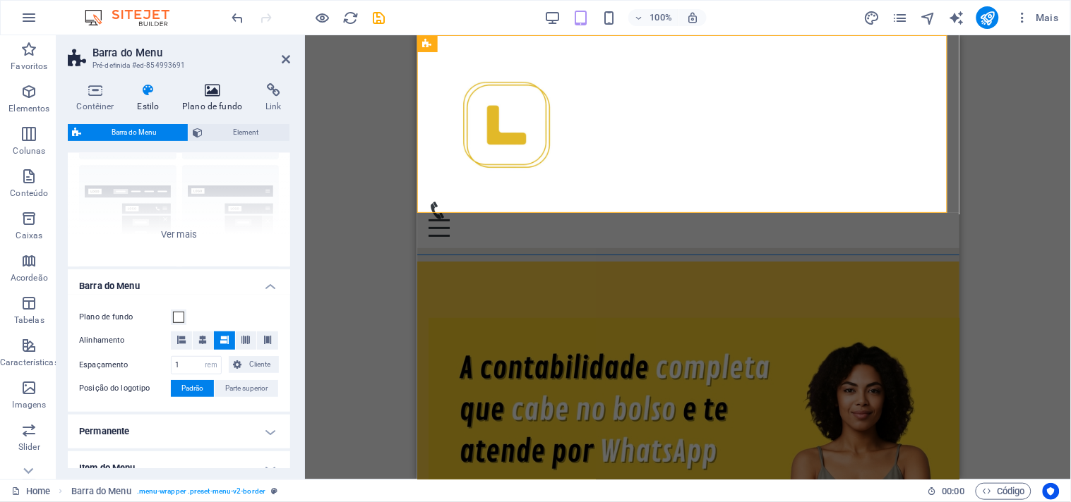
click at [222, 97] on h4 "Plano de fundo" at bounding box center [215, 98] width 83 height 30
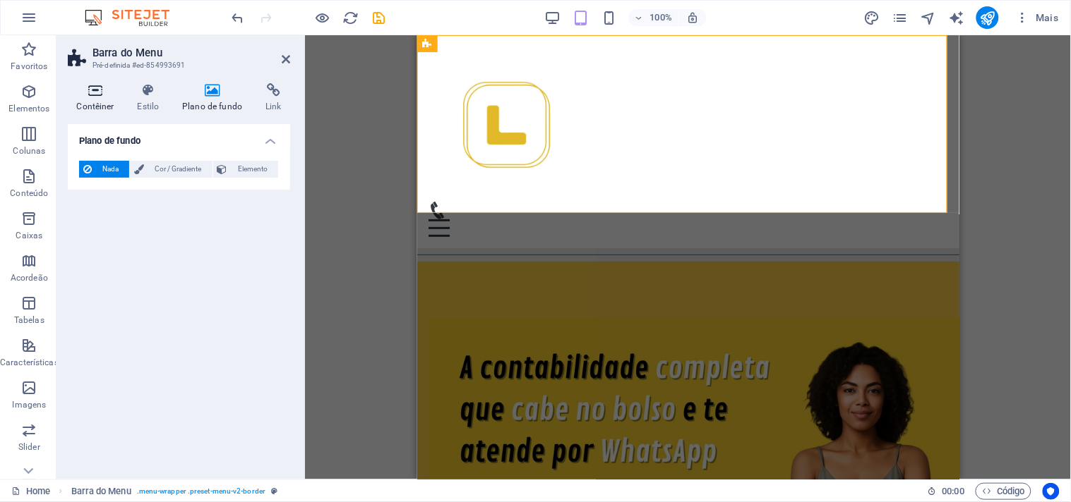
click at [125, 95] on h4 "Contêiner" at bounding box center [98, 98] width 61 height 30
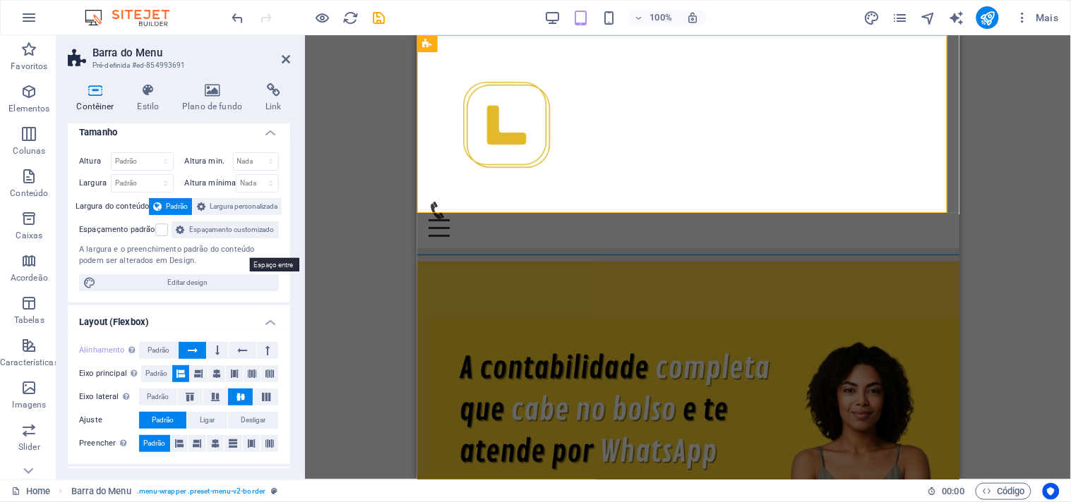
scroll to position [0, 0]
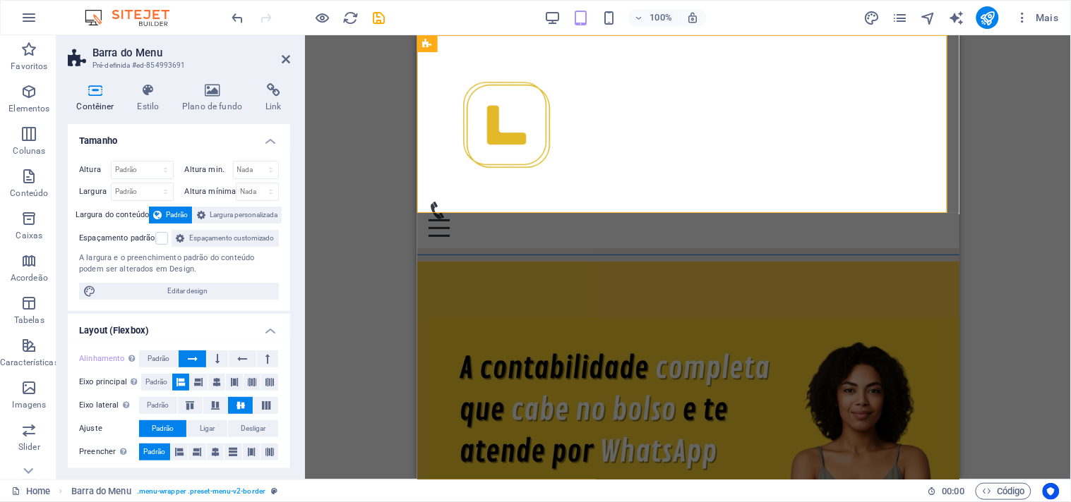
click at [995, 189] on div "Arraste aqui para substituir o conteúdo existente. Pressione “Ctrl” se quiser c…" at bounding box center [688, 257] width 766 height 445
click at [292, 54] on aside "Barra do Menu Pré-definida #ed-854993691 Contêiner Estilo Plano de fundo Link T…" at bounding box center [180, 257] width 248 height 445
click at [287, 59] on icon at bounding box center [286, 59] width 8 height 11
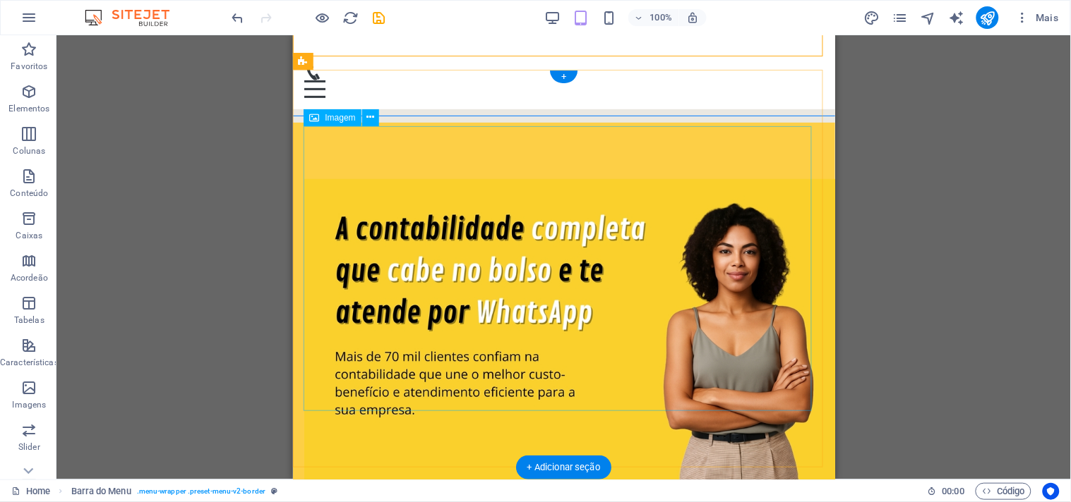
scroll to position [157, 0]
